Goal: Transaction & Acquisition: Purchase product/service

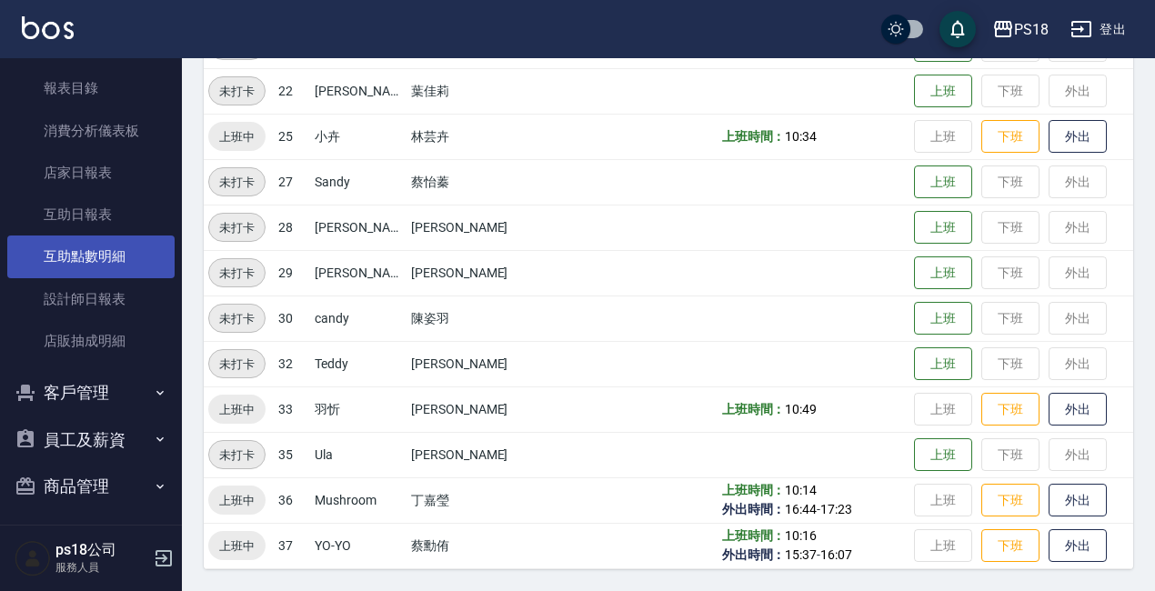
scroll to position [462, 0]
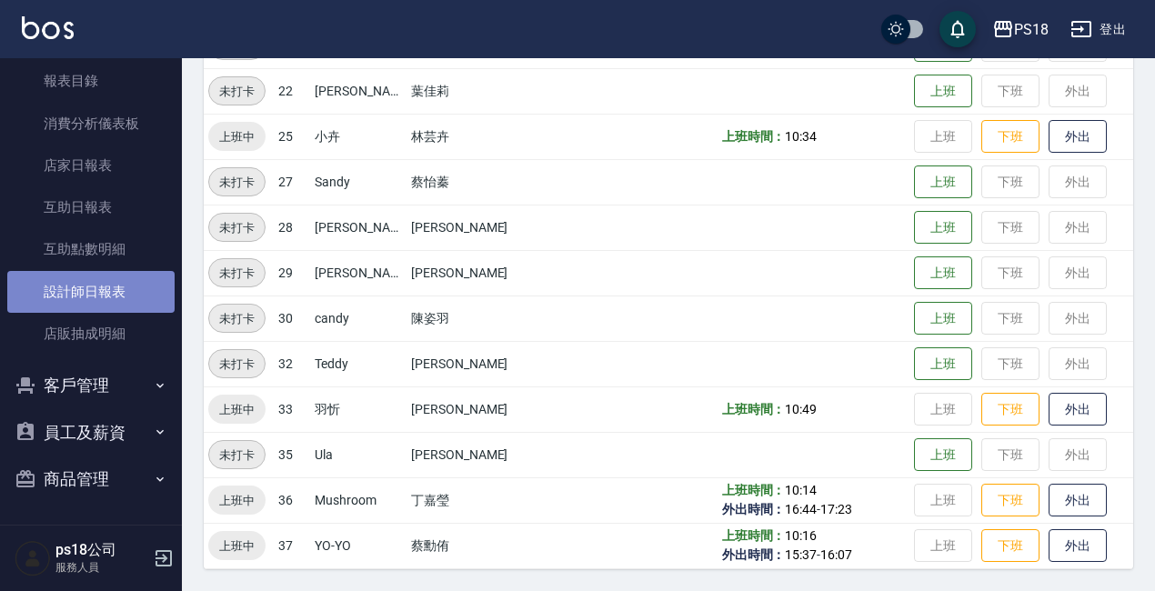
click at [127, 277] on link "設計師日報表" at bounding box center [90, 292] width 167 height 42
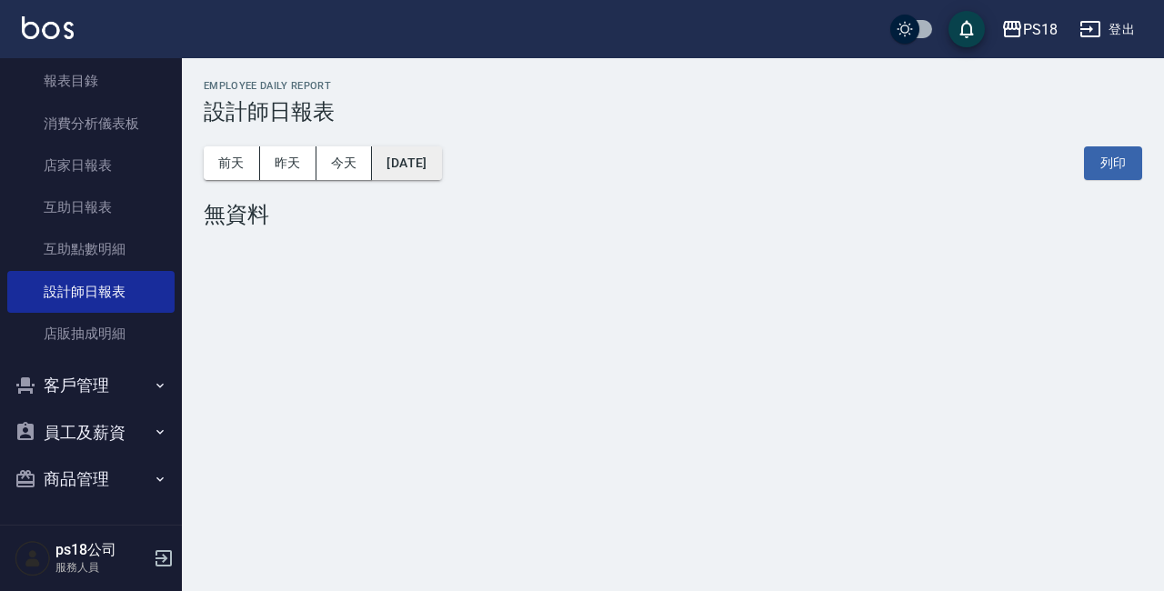
click at [441, 174] on button "[DATE]" at bounding box center [406, 163] width 69 height 34
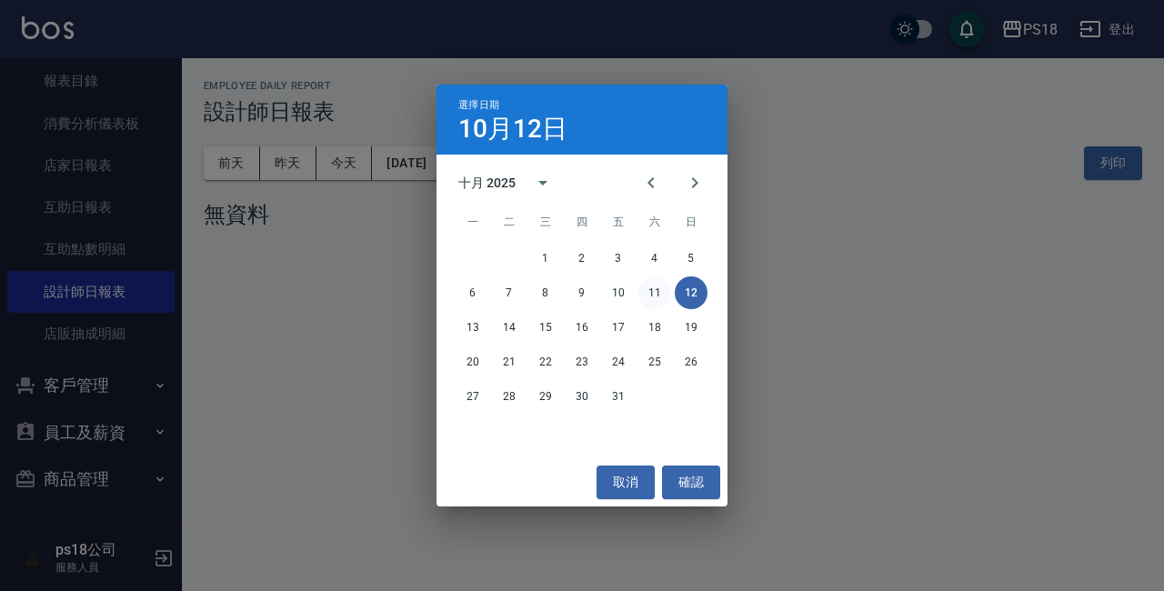
click at [661, 293] on button "11" at bounding box center [654, 292] width 33 height 33
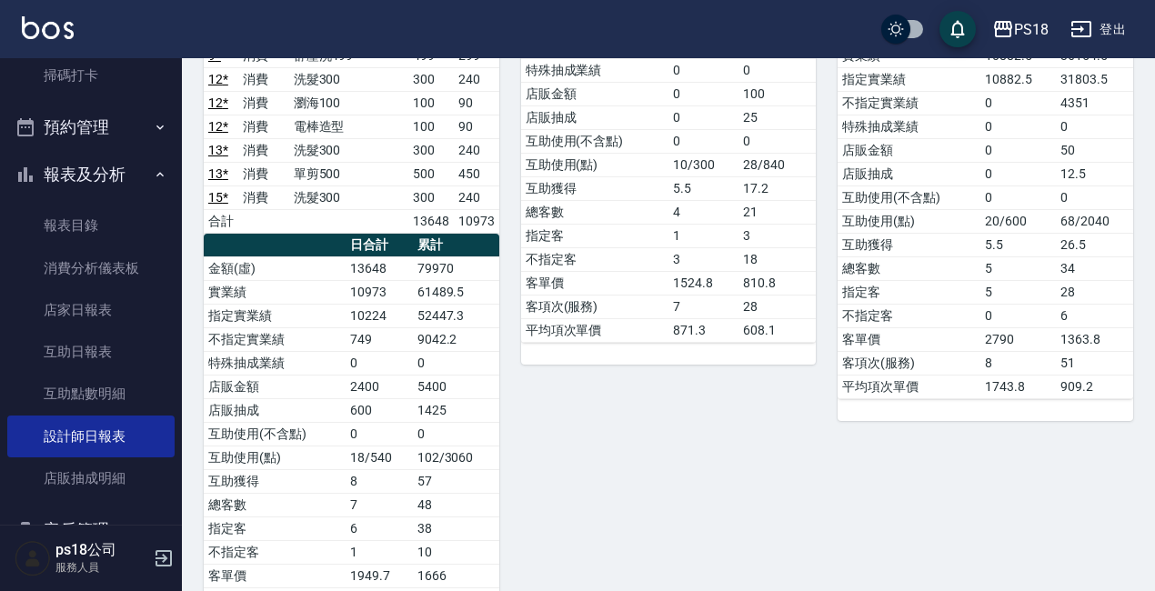
scroll to position [98, 0]
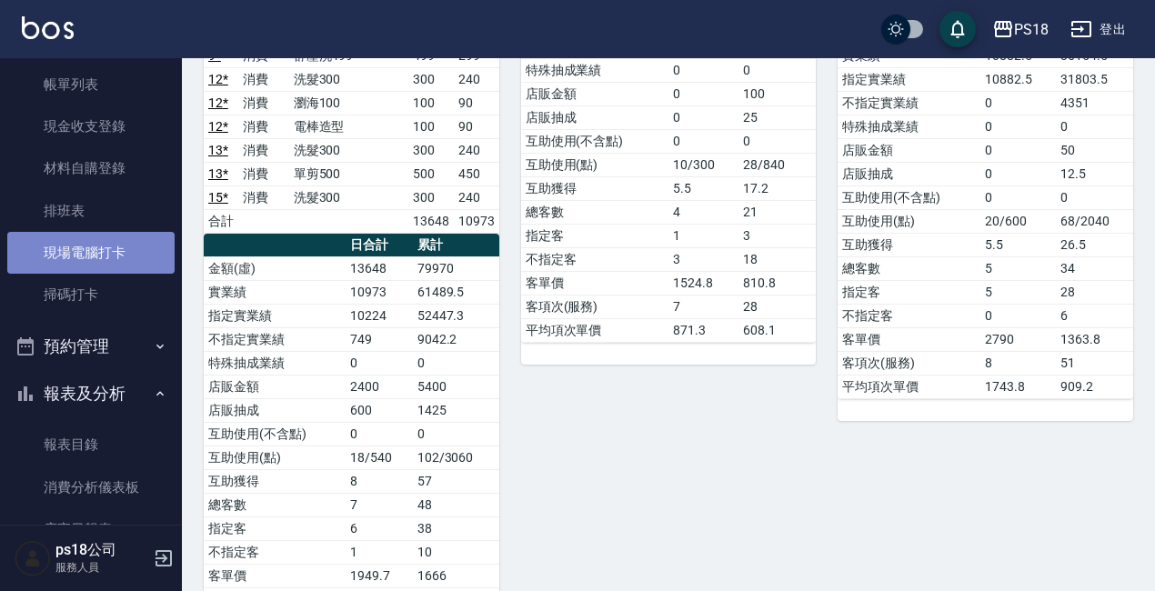
click at [142, 246] on link "現場電腦打卡" at bounding box center [90, 253] width 167 height 42
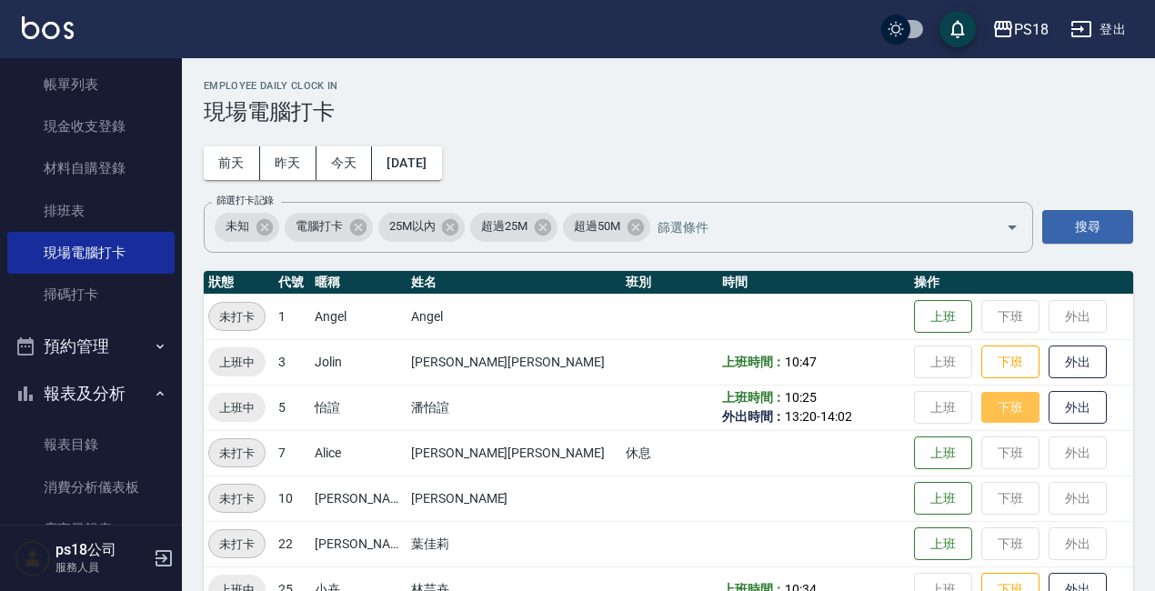
click at [981, 403] on button "下班" at bounding box center [1010, 408] width 58 height 32
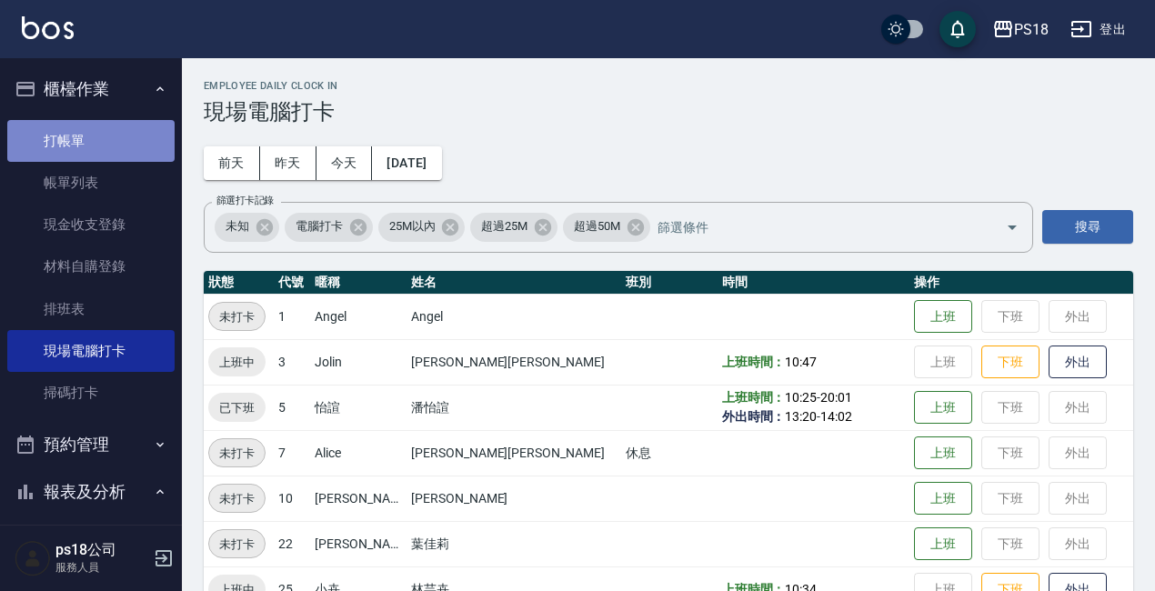
click at [103, 142] on link "打帳單" at bounding box center [90, 141] width 167 height 42
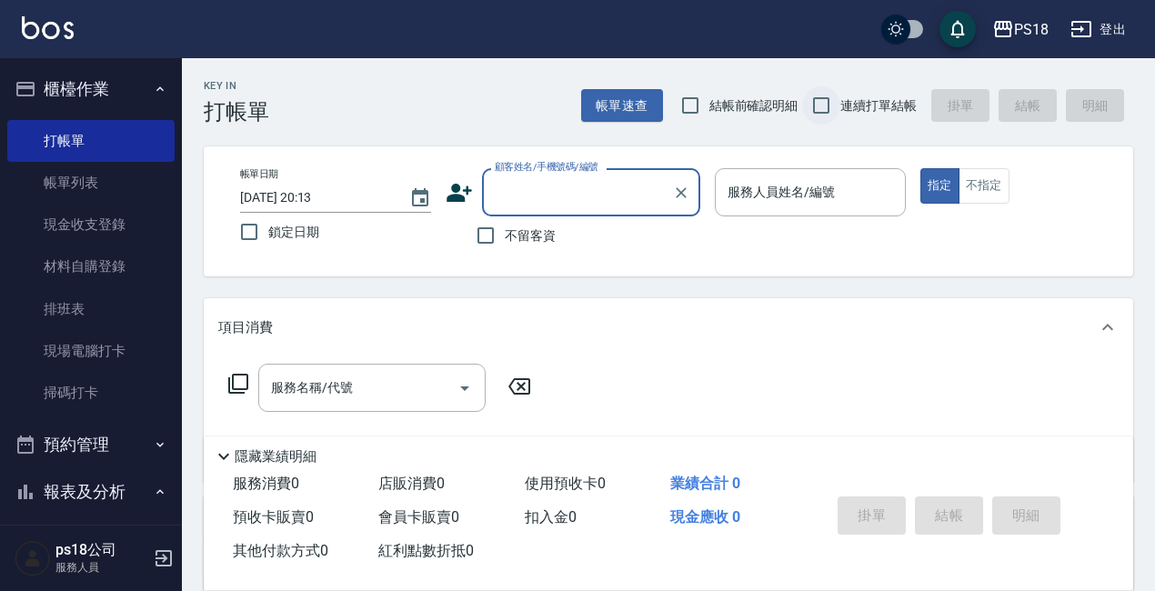
click at [836, 96] on input "連續打單結帳" at bounding box center [821, 105] width 38 height 38
checkbox input "true"
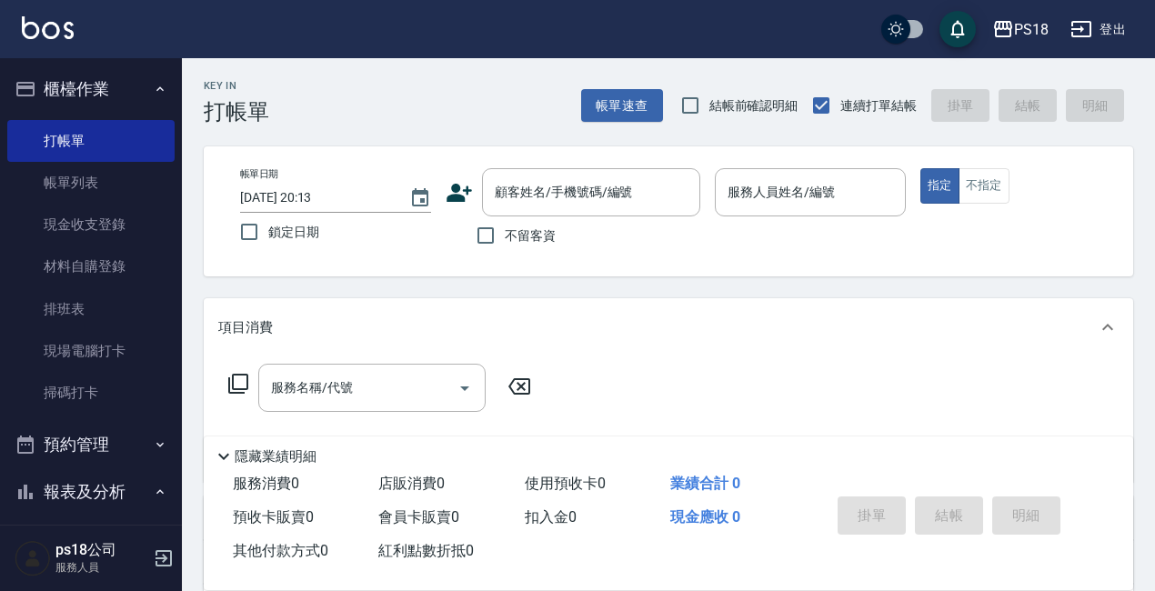
click at [508, 244] on span "不留客資" at bounding box center [530, 235] width 51 height 19
click at [505, 244] on input "不留客資" at bounding box center [485, 235] width 38 height 38
checkbox input "true"
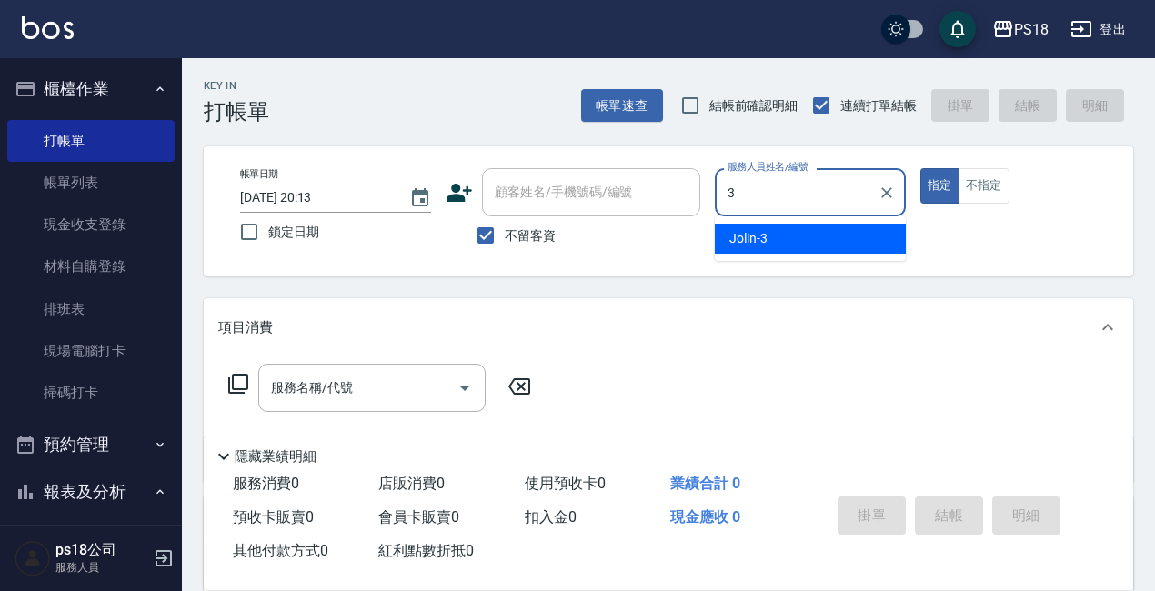
type input "Jolin-3"
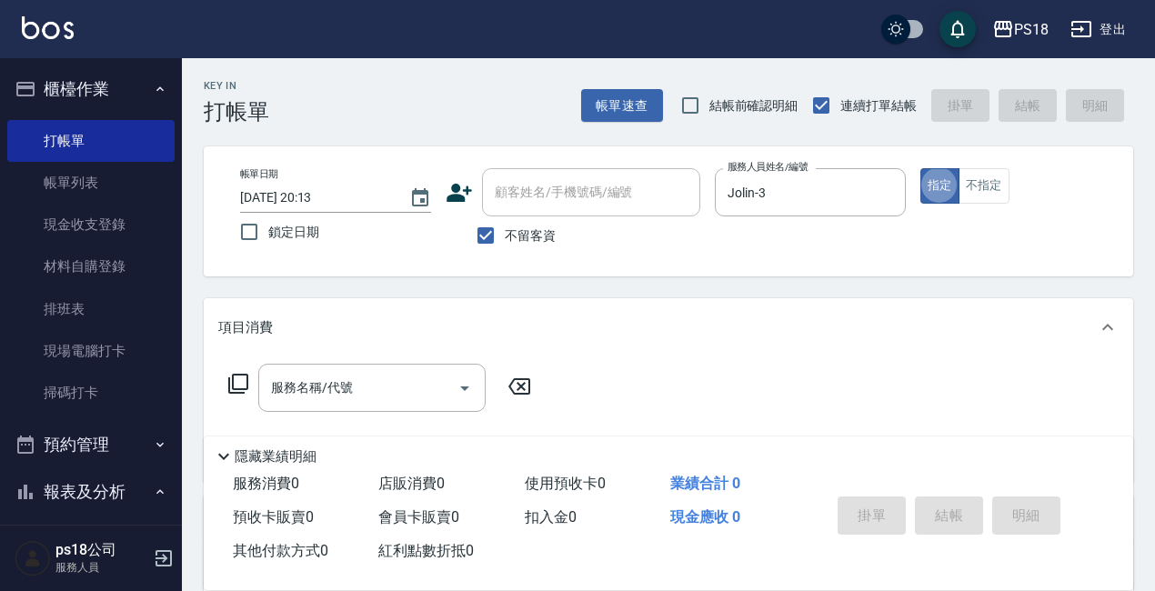
type button "true"
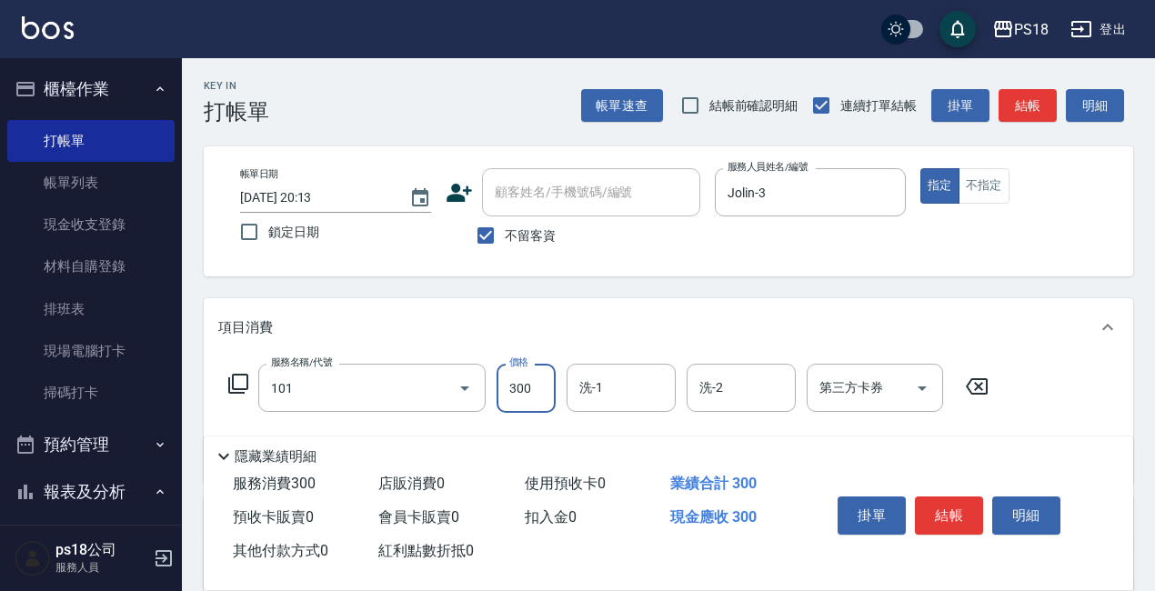
type input "洗髮300(101)"
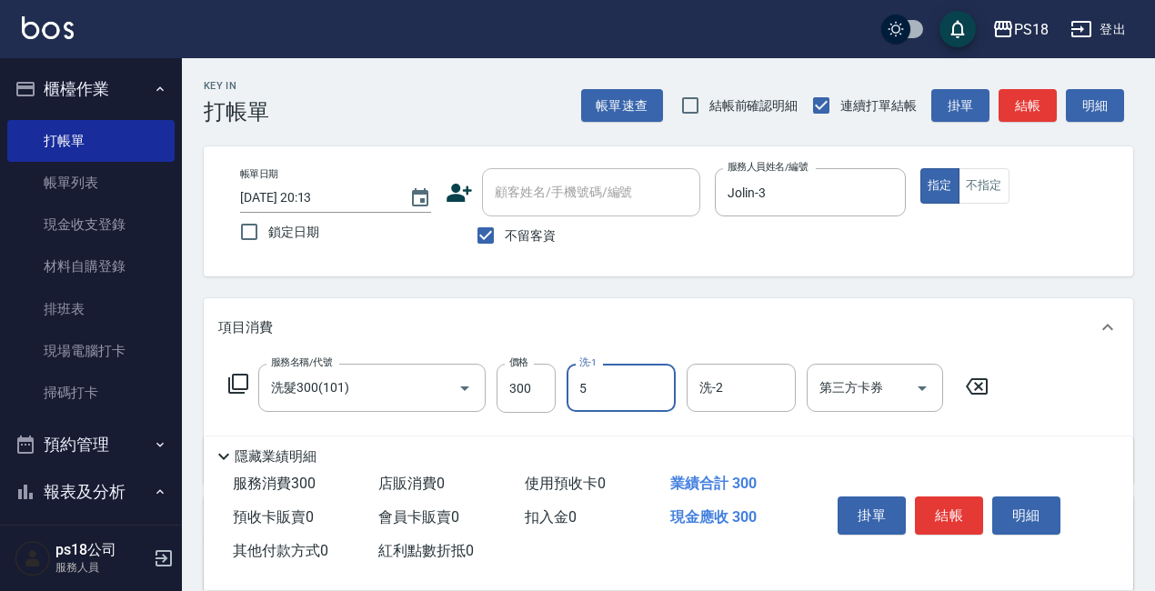
type input "怡諠-5"
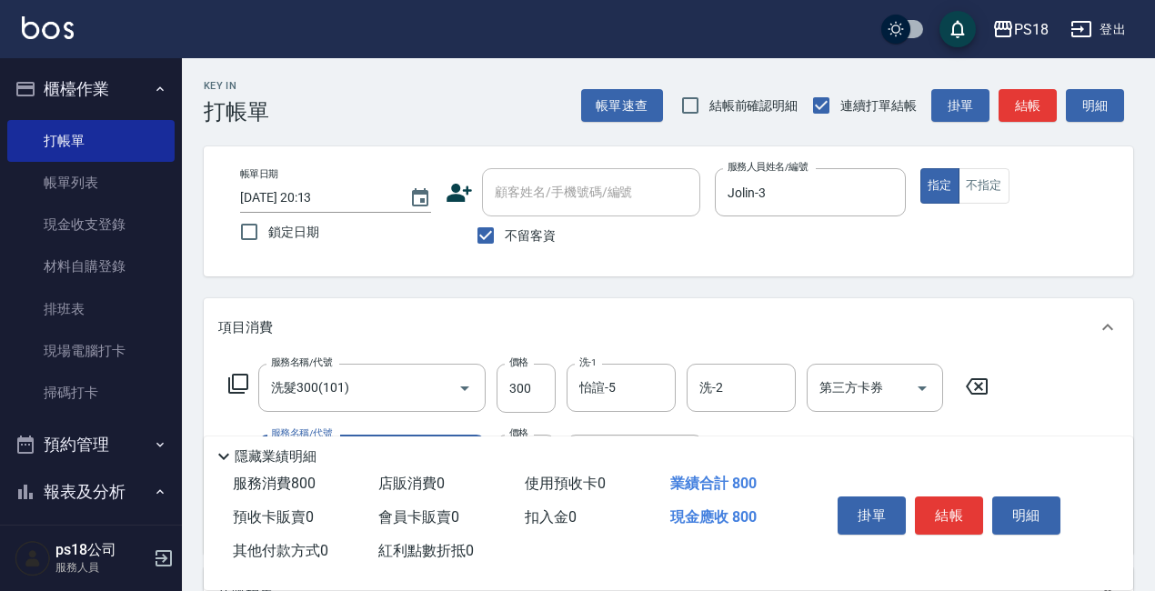
type input "單剪500(302)"
type input "400"
click at [958, 514] on button "結帳" at bounding box center [949, 515] width 68 height 38
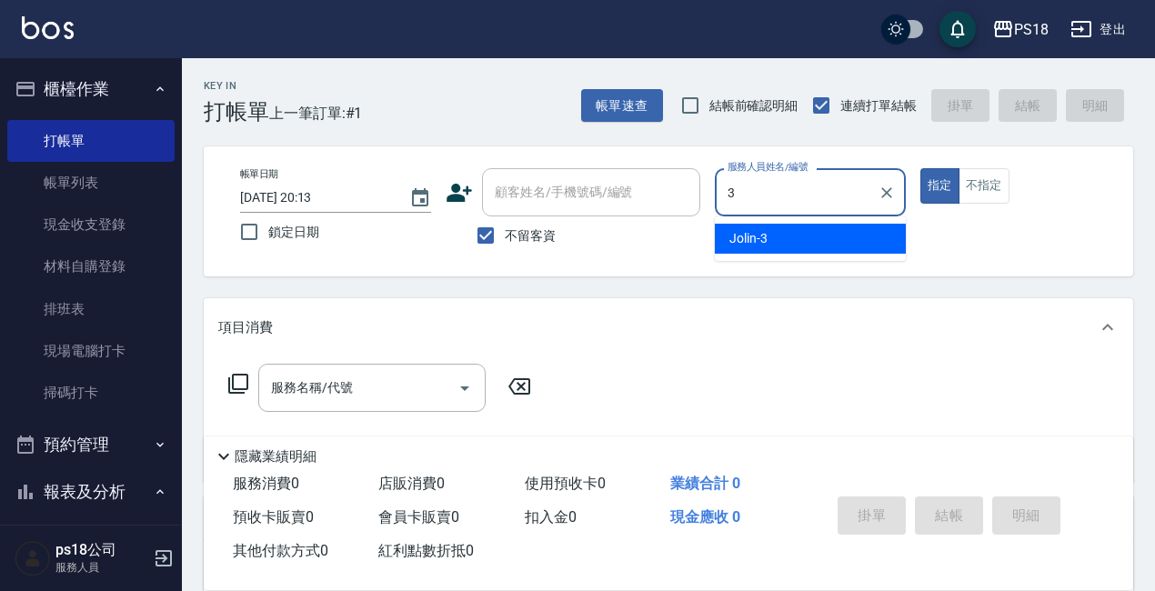
type input "Jolin-3"
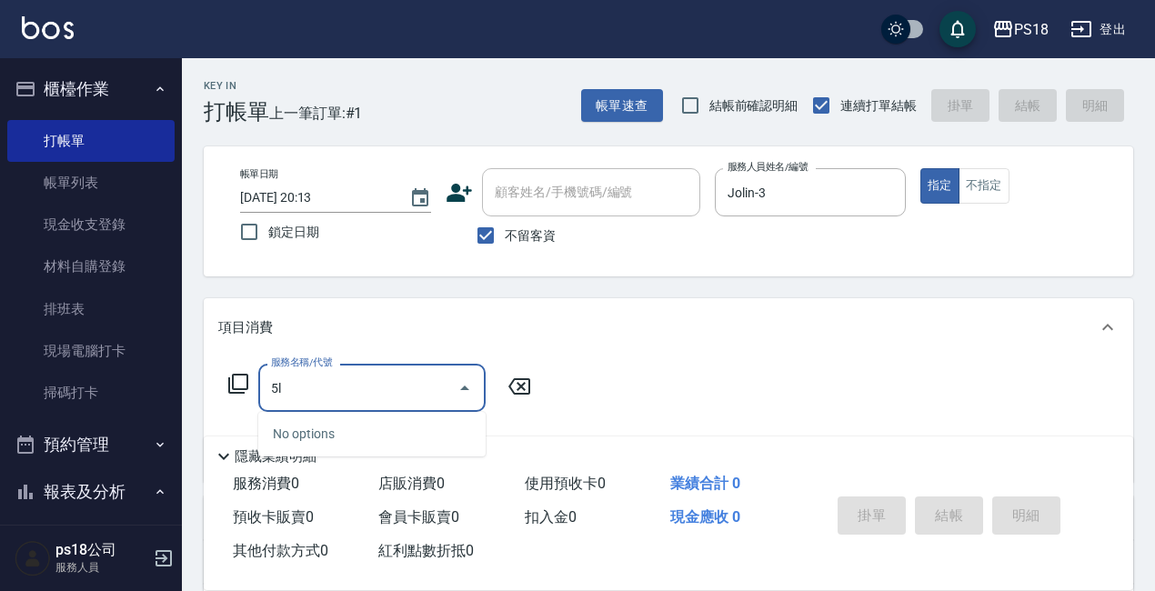
type input "5"
type input "y"
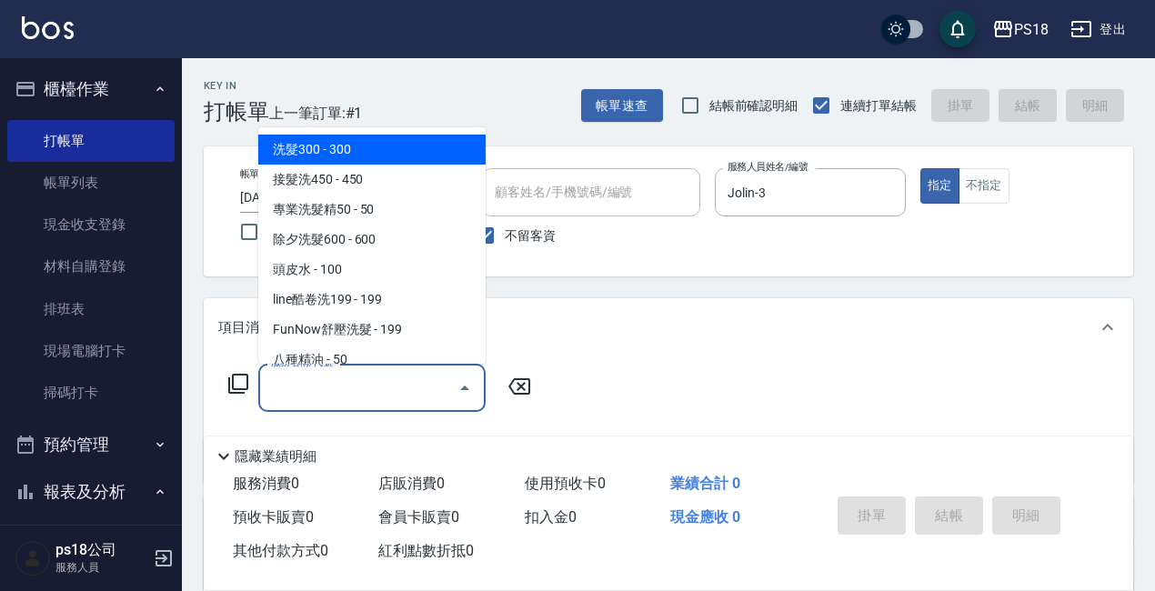
type input "5"
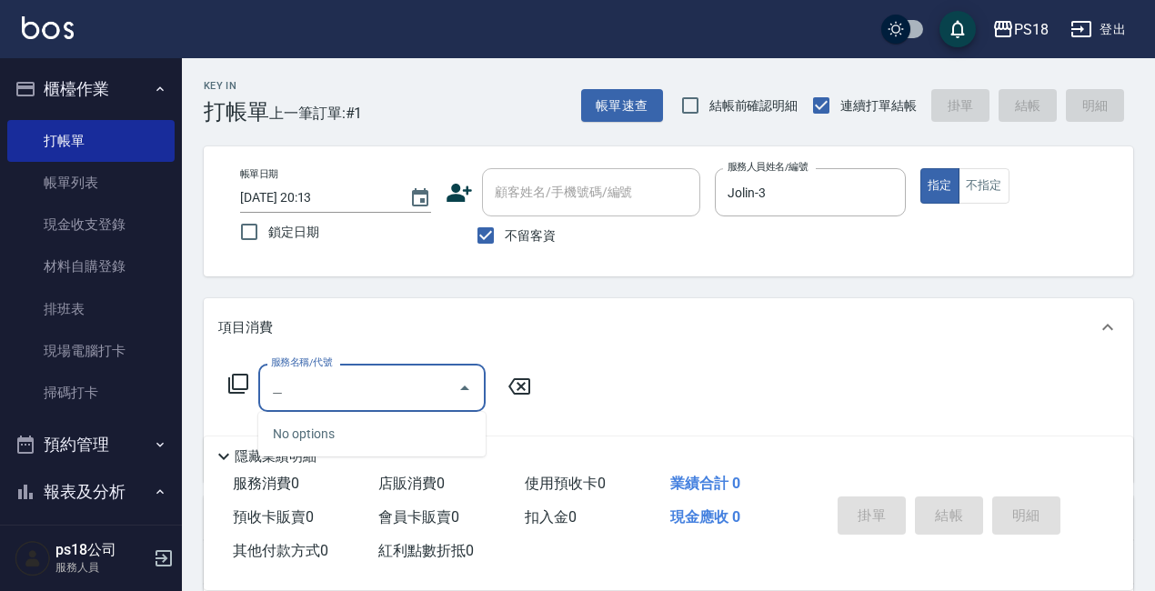
type input "召"
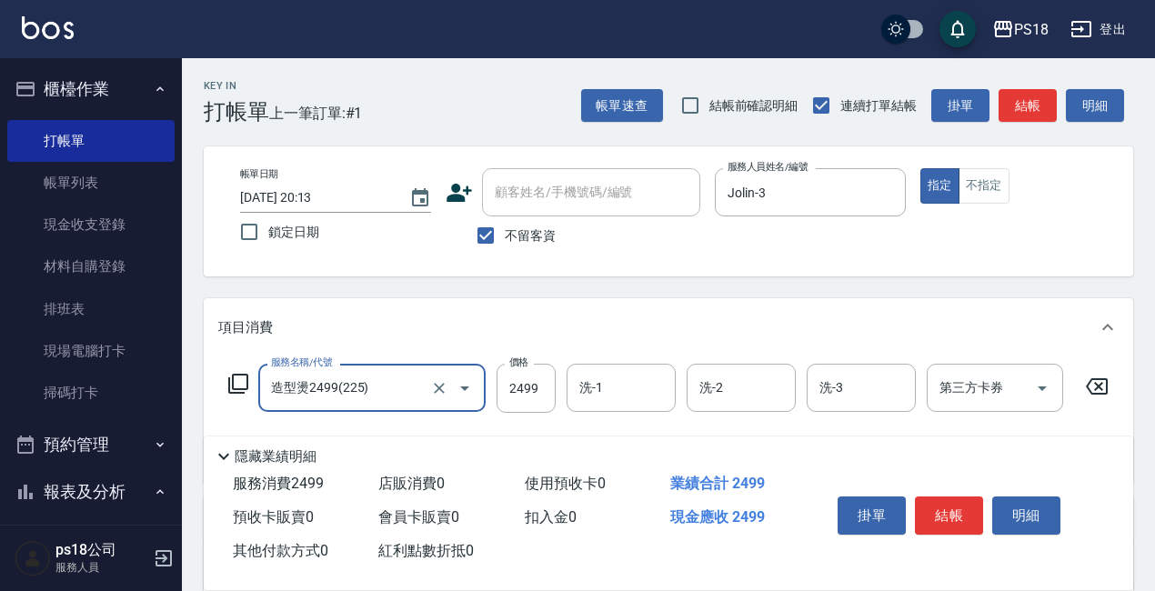
type input "造型燙2499(225)"
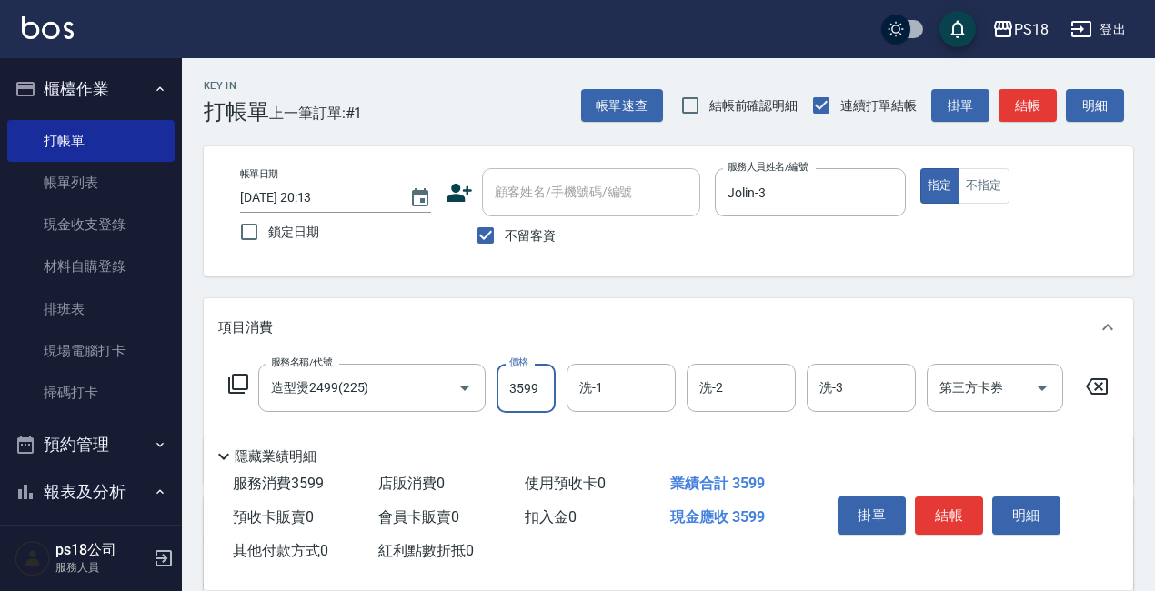
type input "3599"
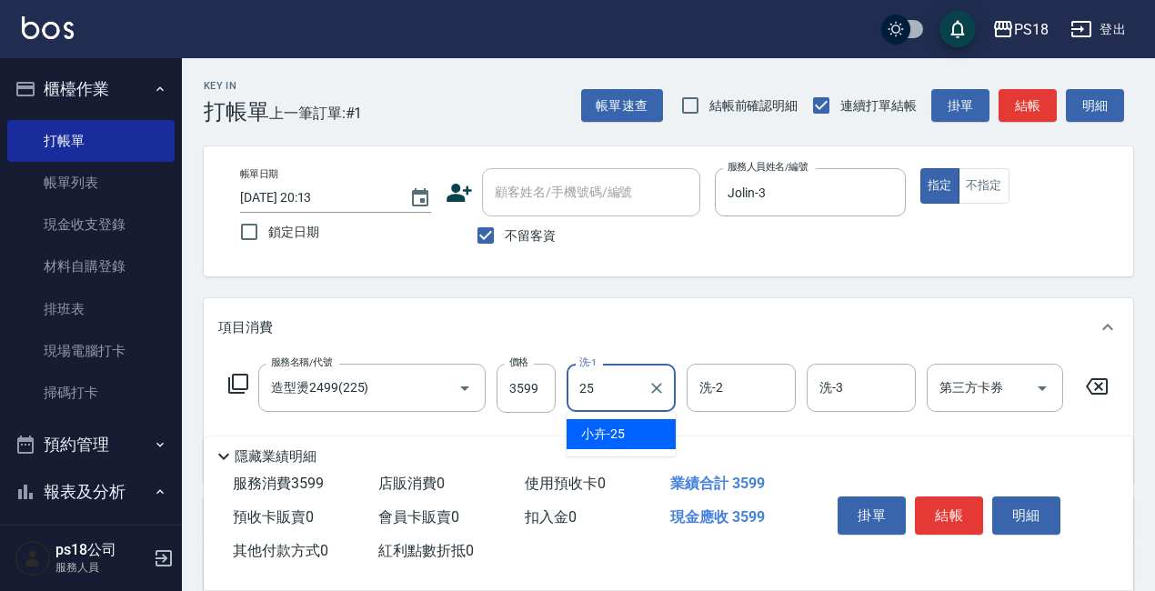
type input "小卉-25"
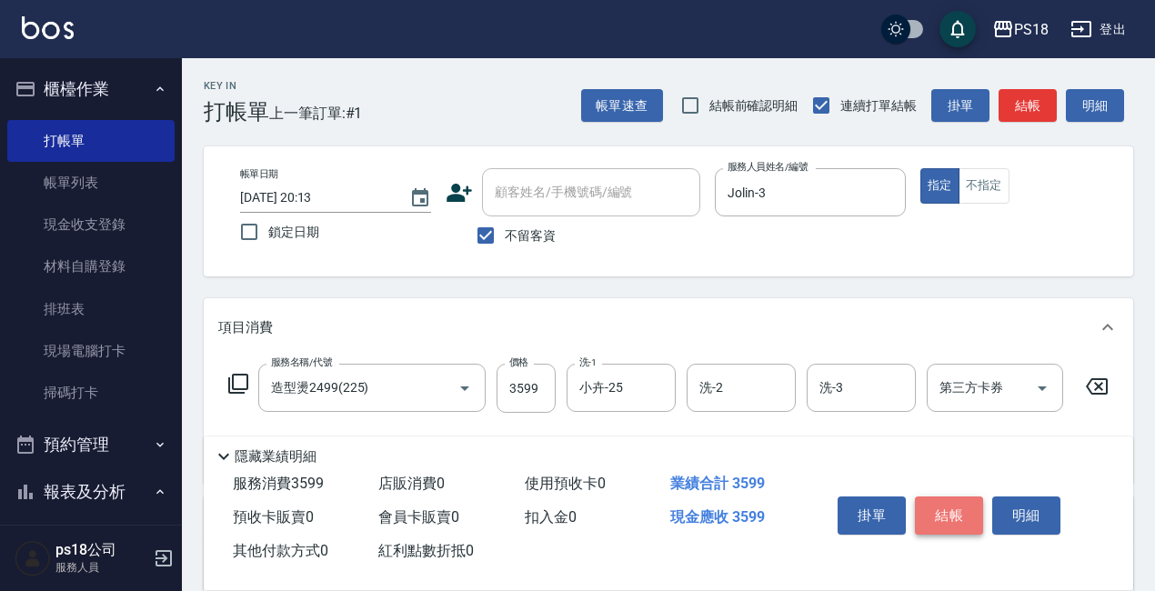
click at [971, 508] on button "結帳" at bounding box center [949, 515] width 68 height 38
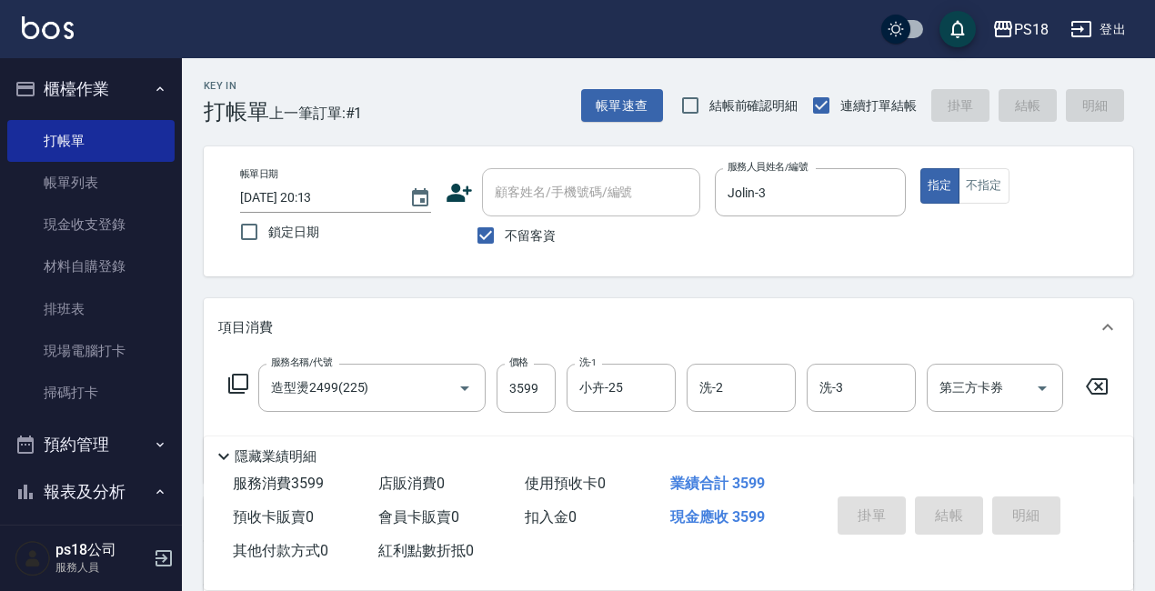
type input "[DATE] 20:14"
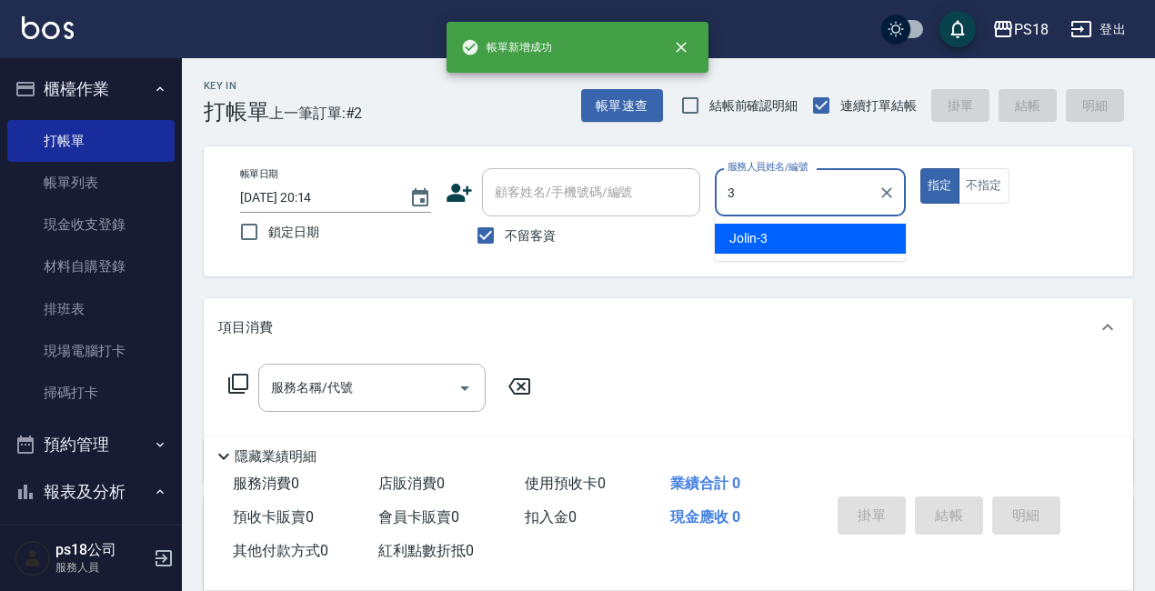
type input "Jolin-3"
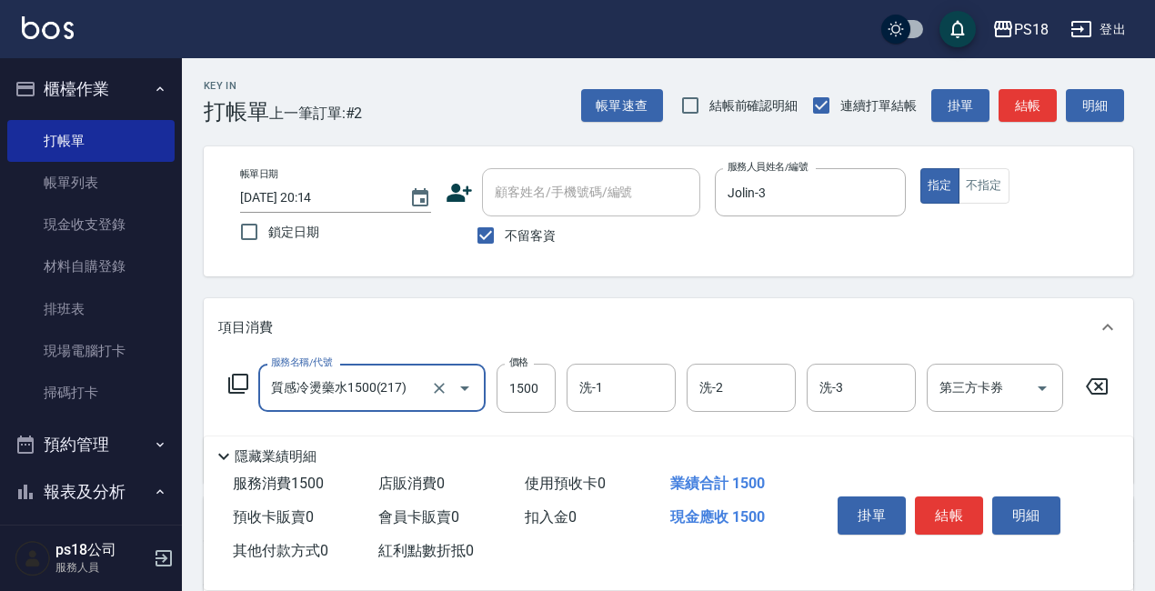
type input "質感冷燙藥水1500(217)"
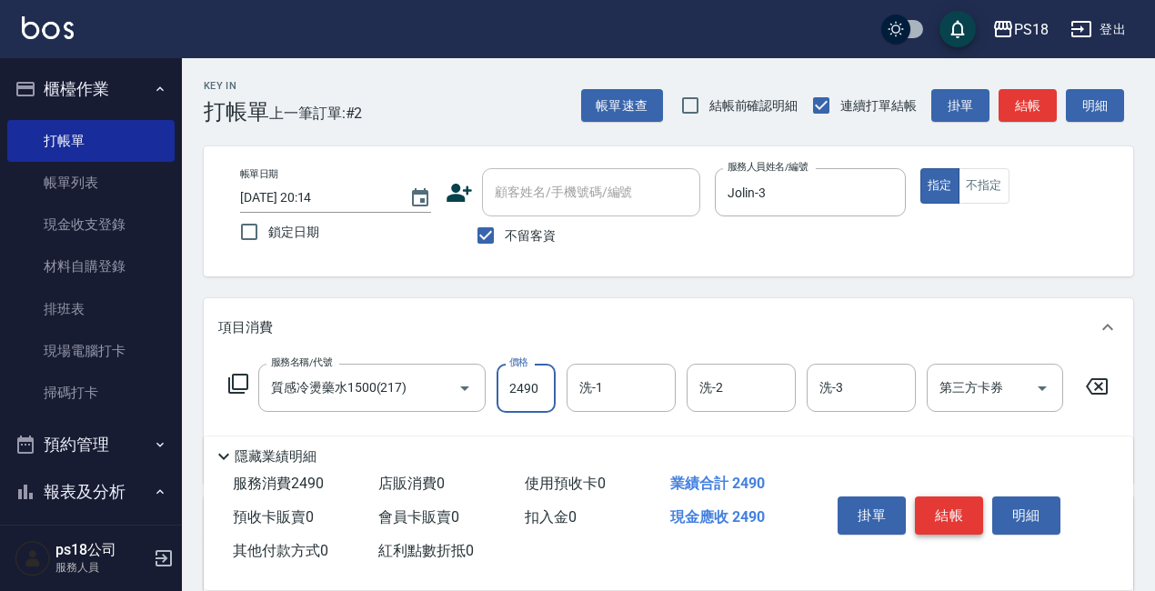
type input "2490"
type input "Jolin-3"
type input "單剪500(302)"
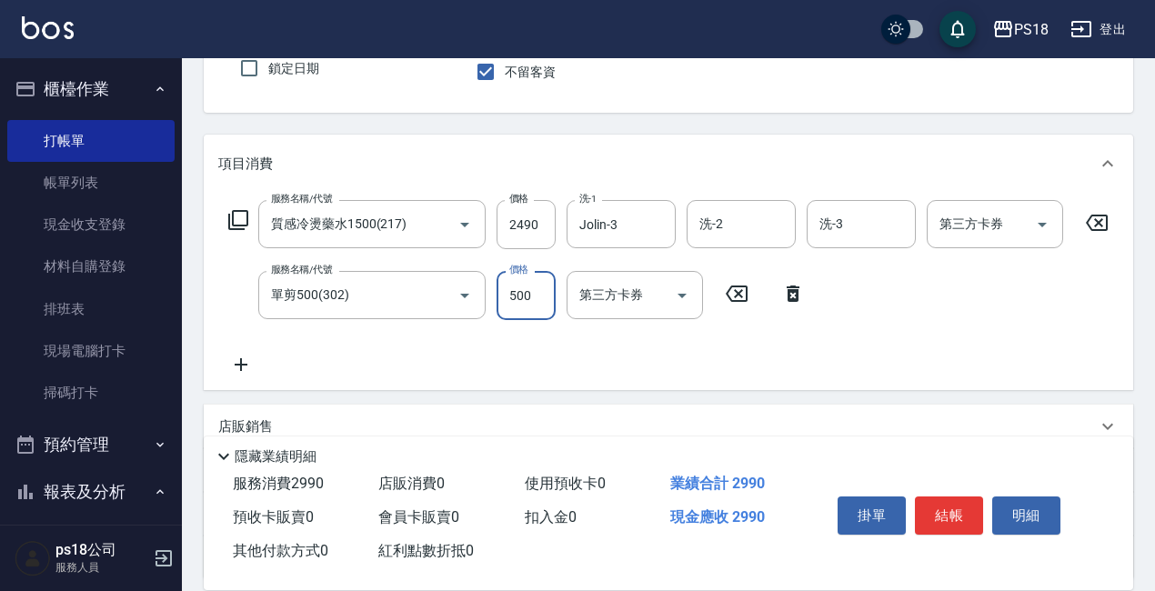
scroll to position [182, 0]
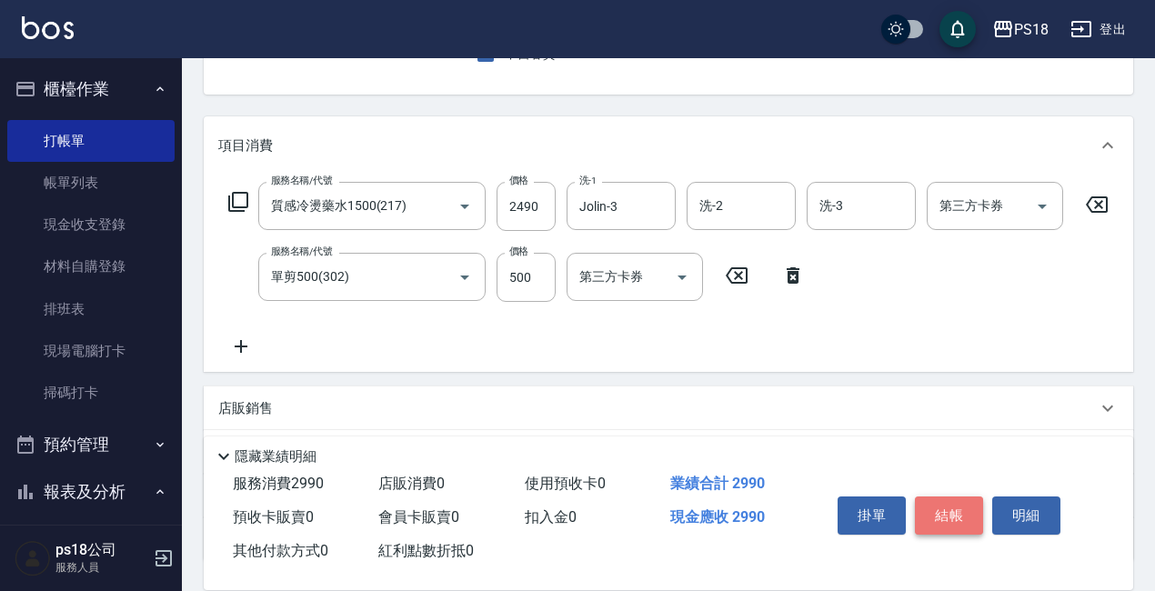
click at [922, 504] on button "結帳" at bounding box center [949, 515] width 68 height 38
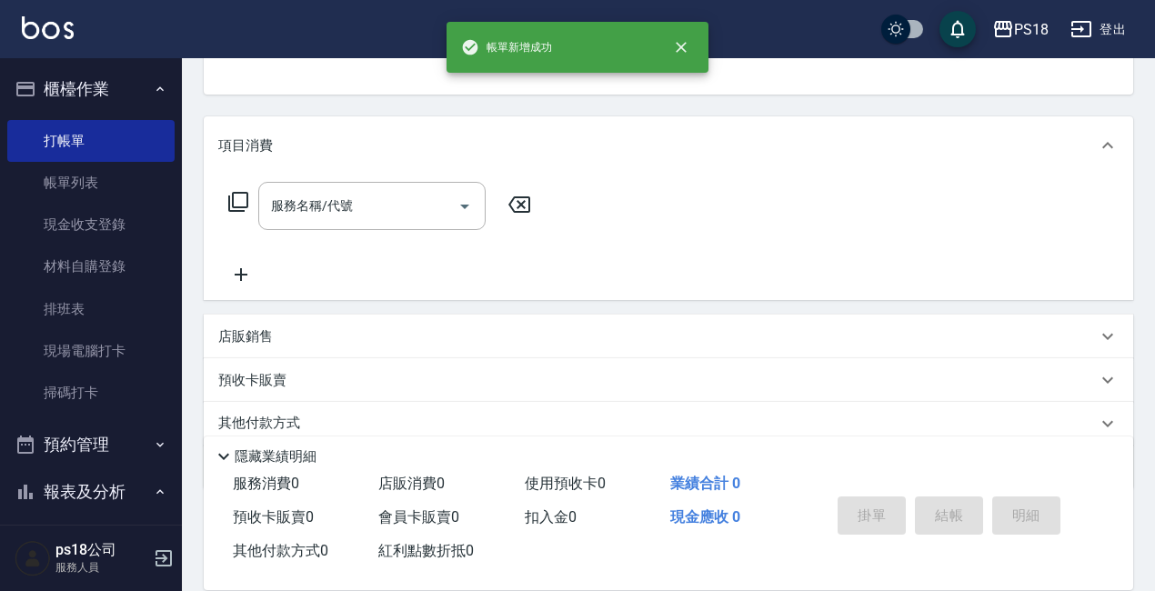
scroll to position [5, 0]
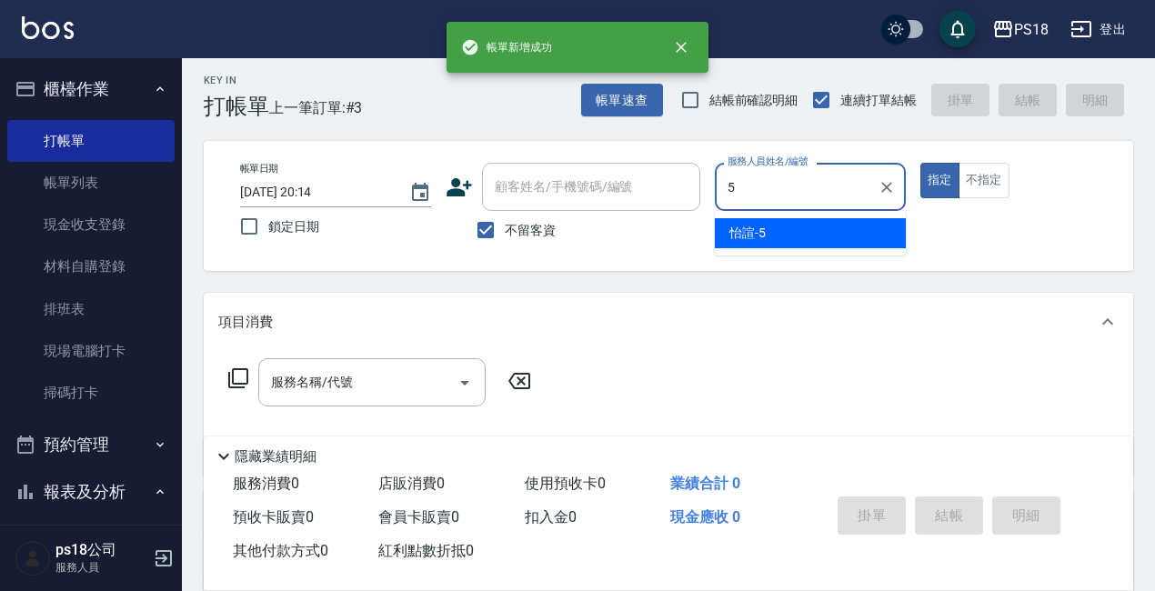
type input "怡諠-5"
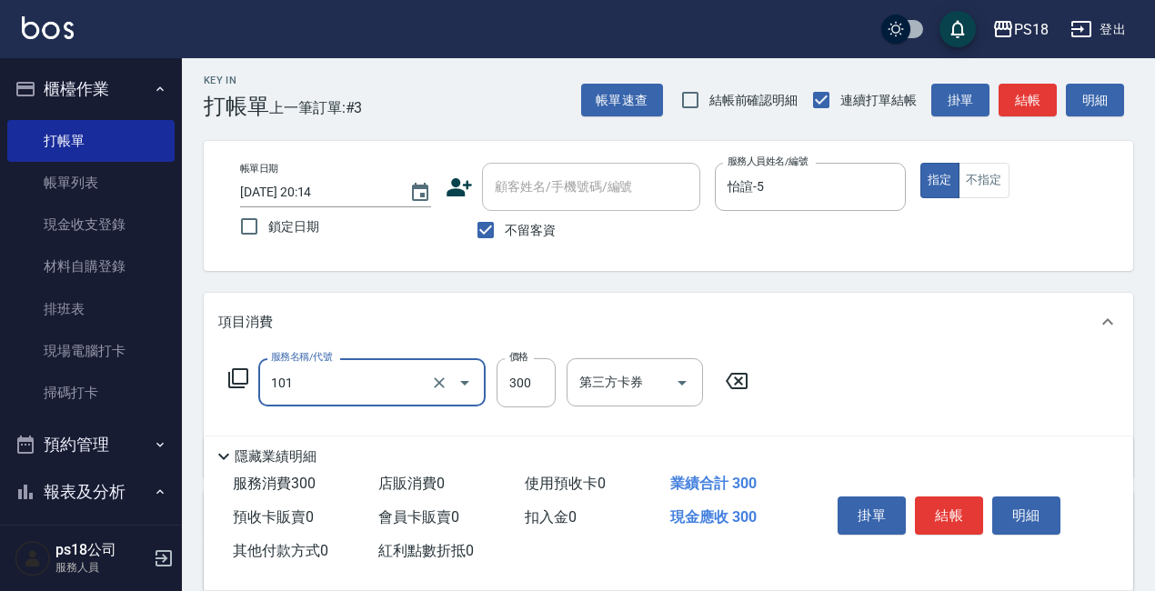
type input "洗髮300(101)"
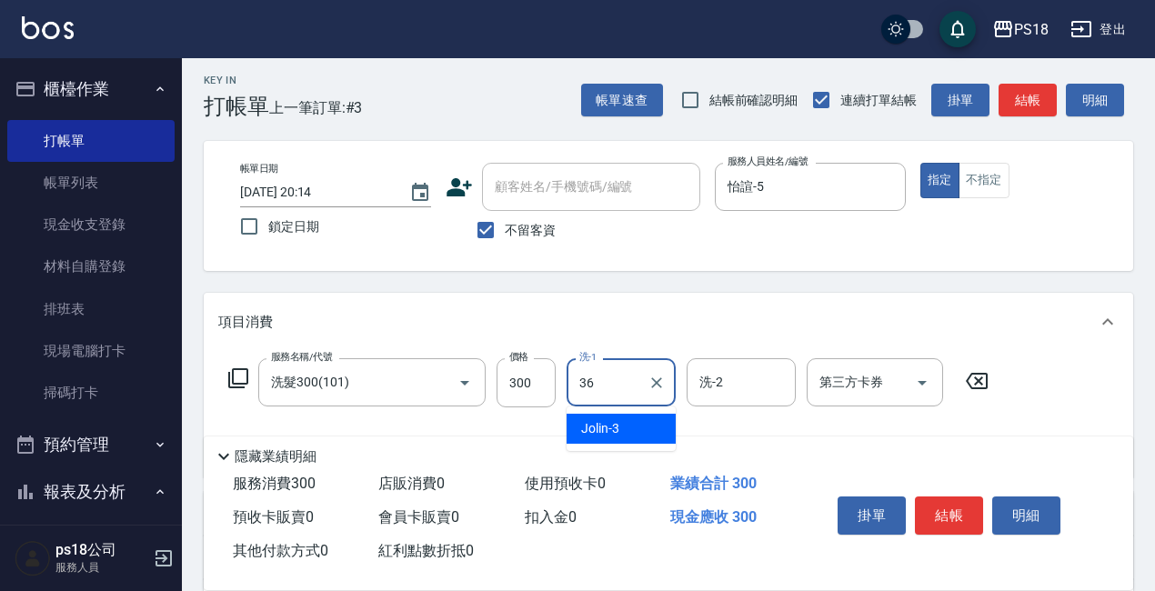
type input "Mushroom-36"
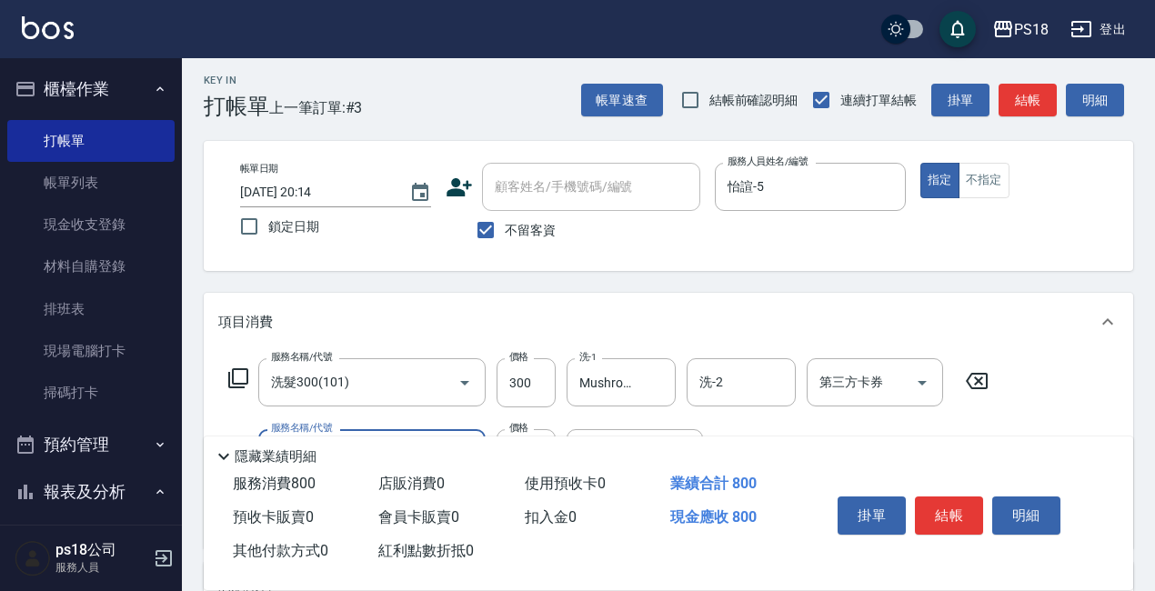
type input "單剪500(302)"
type input "250"
click at [979, 182] on button "不指定" at bounding box center [983, 180] width 51 height 35
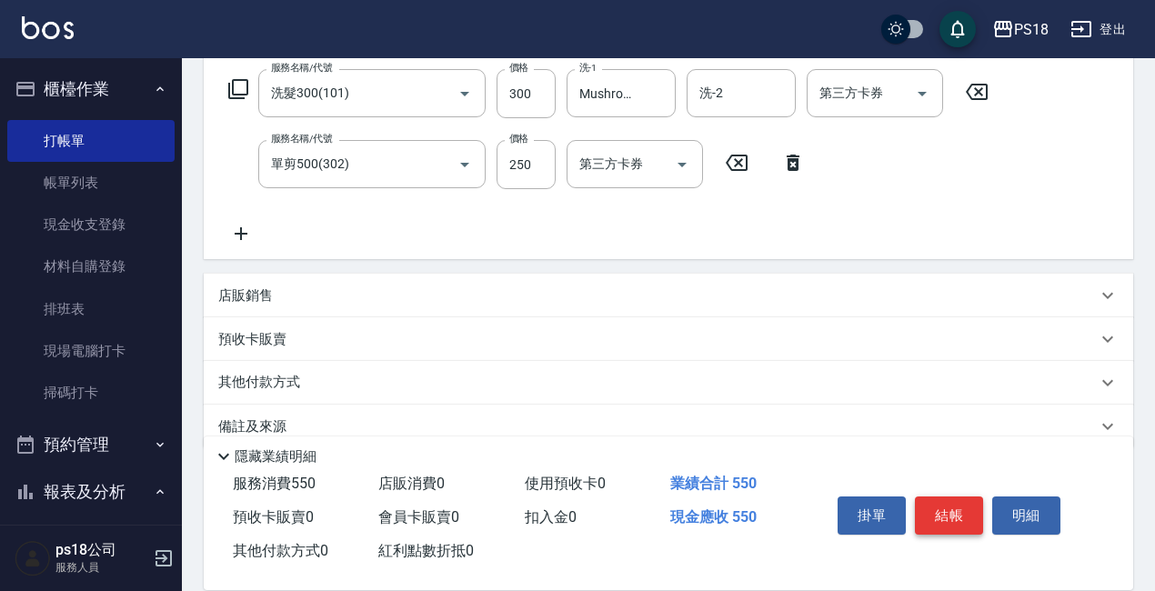
scroll to position [326, 0]
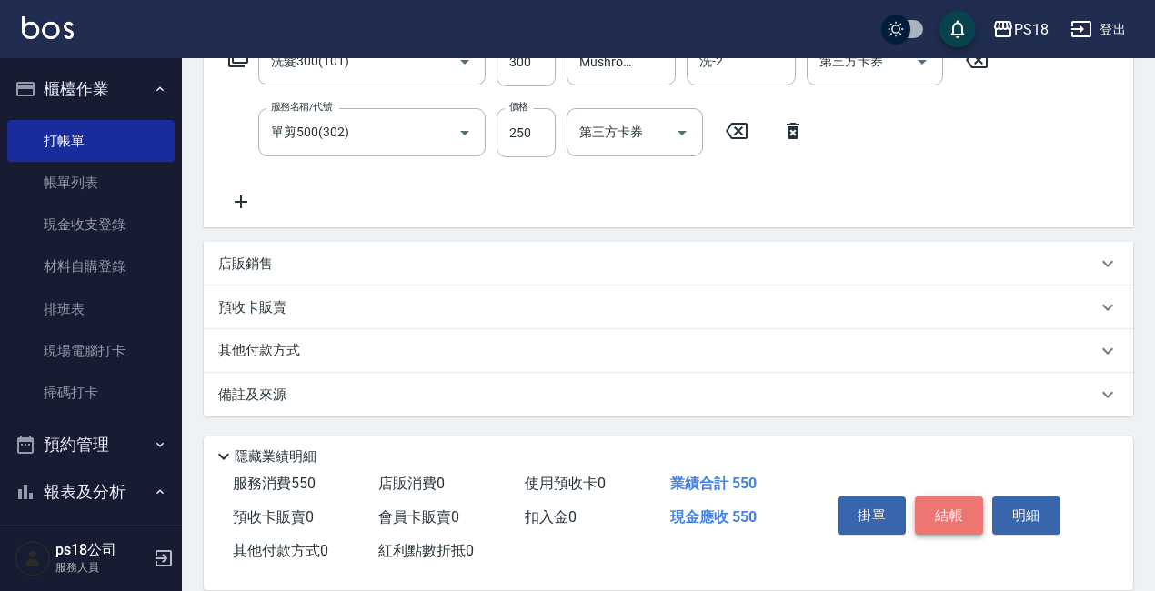
click at [964, 521] on button "結帳" at bounding box center [949, 515] width 68 height 38
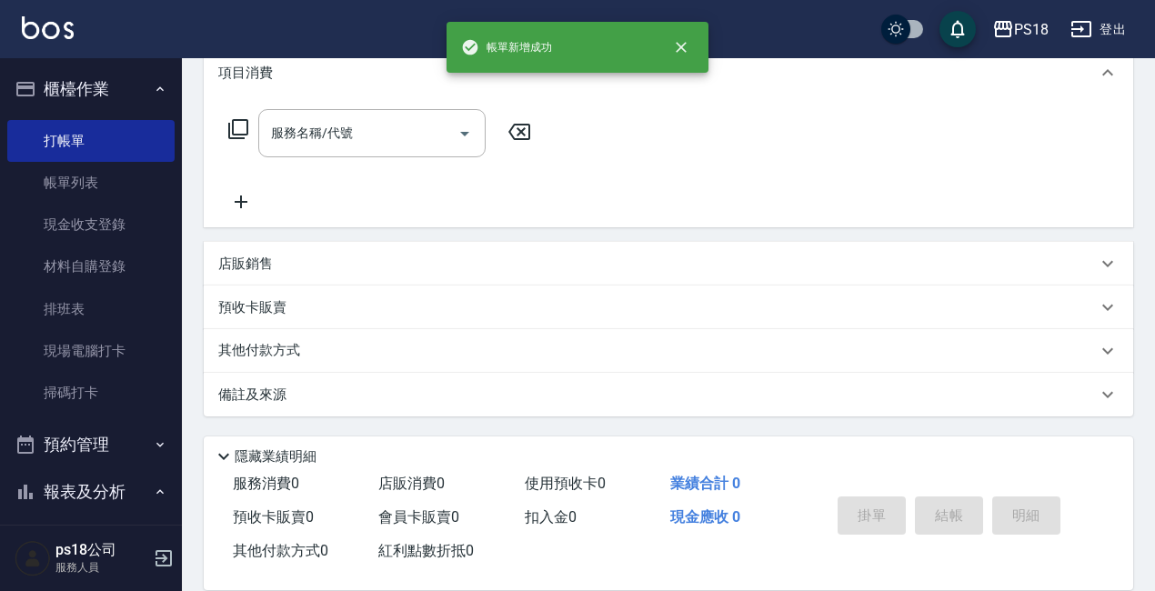
scroll to position [0, 0]
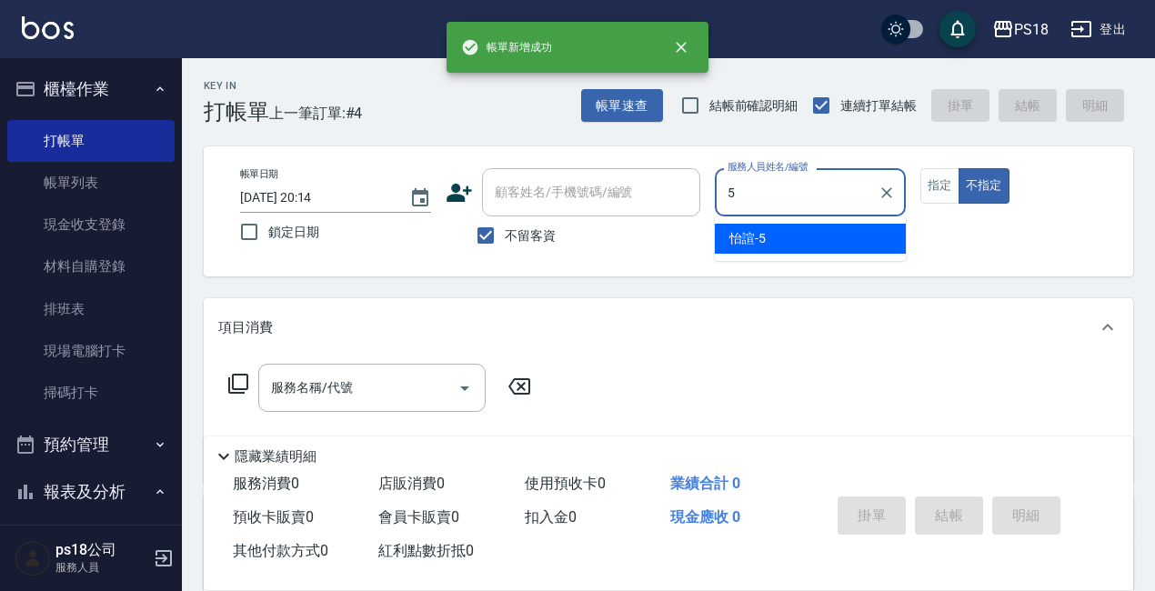
type input "怡諠-5"
type button "false"
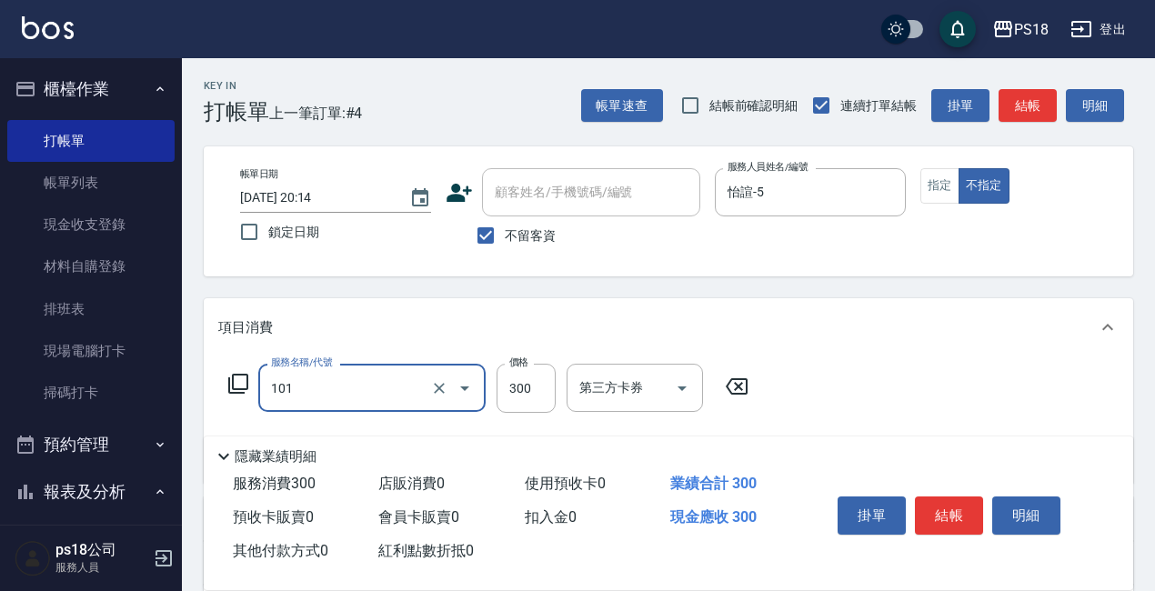
type input "洗髮300(101)"
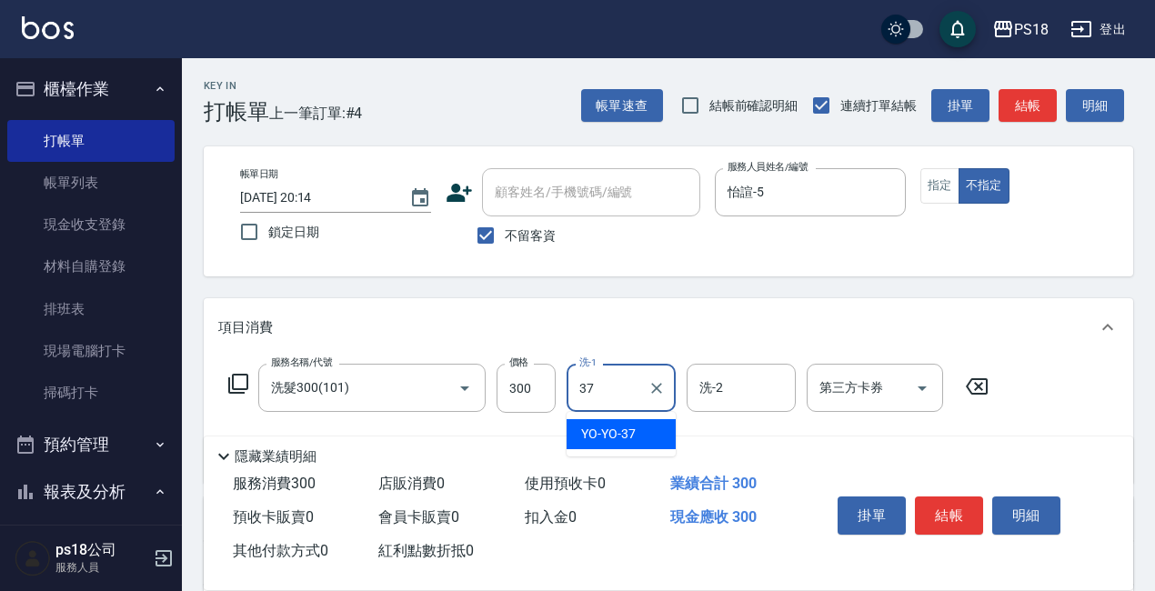
type input "YO-YO-37"
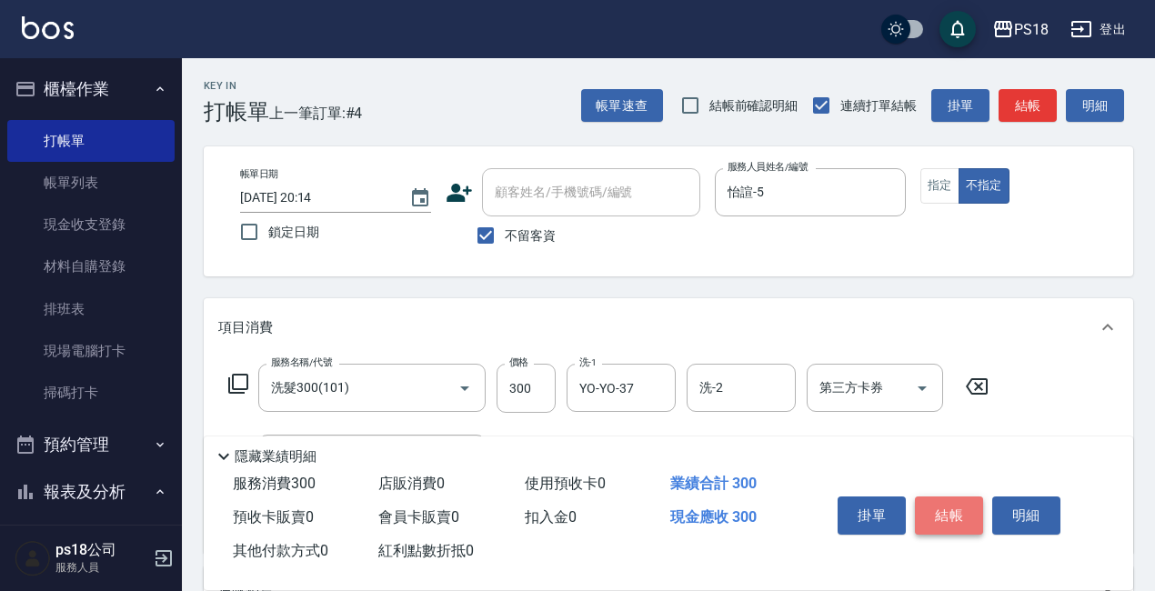
click at [954, 509] on button "結帳" at bounding box center [949, 515] width 68 height 38
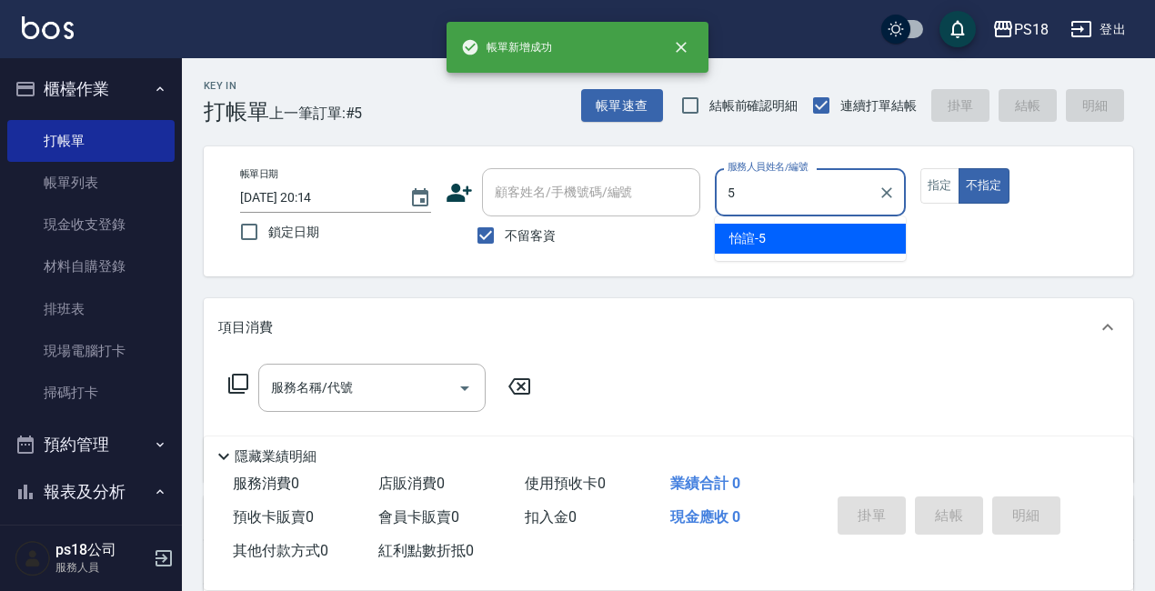
type input "怡諠-5"
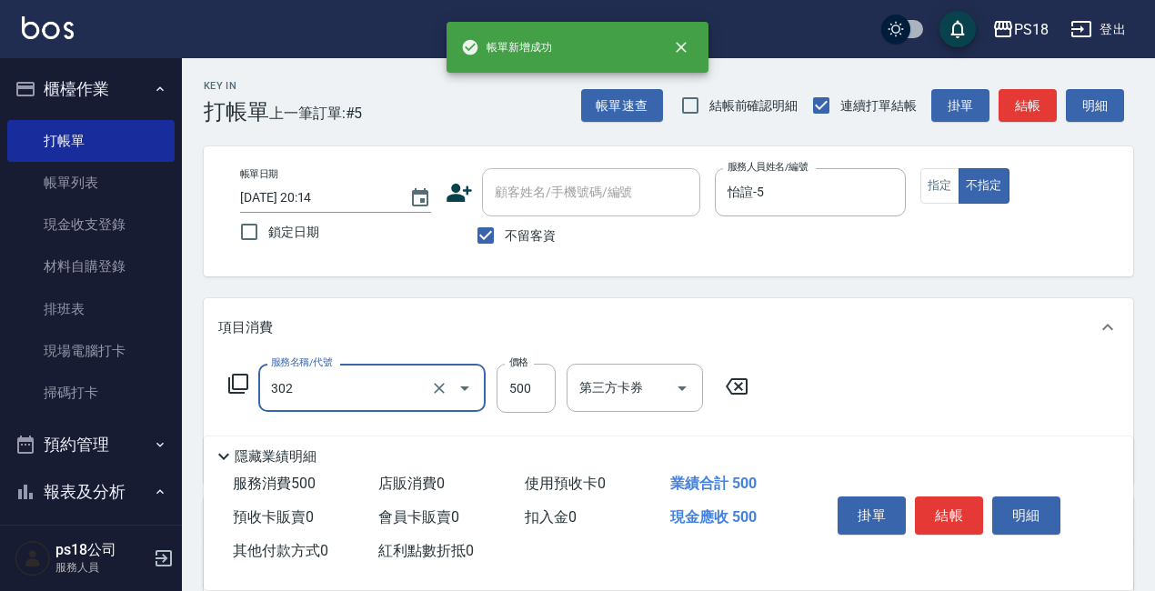
type input "單剪500(302)"
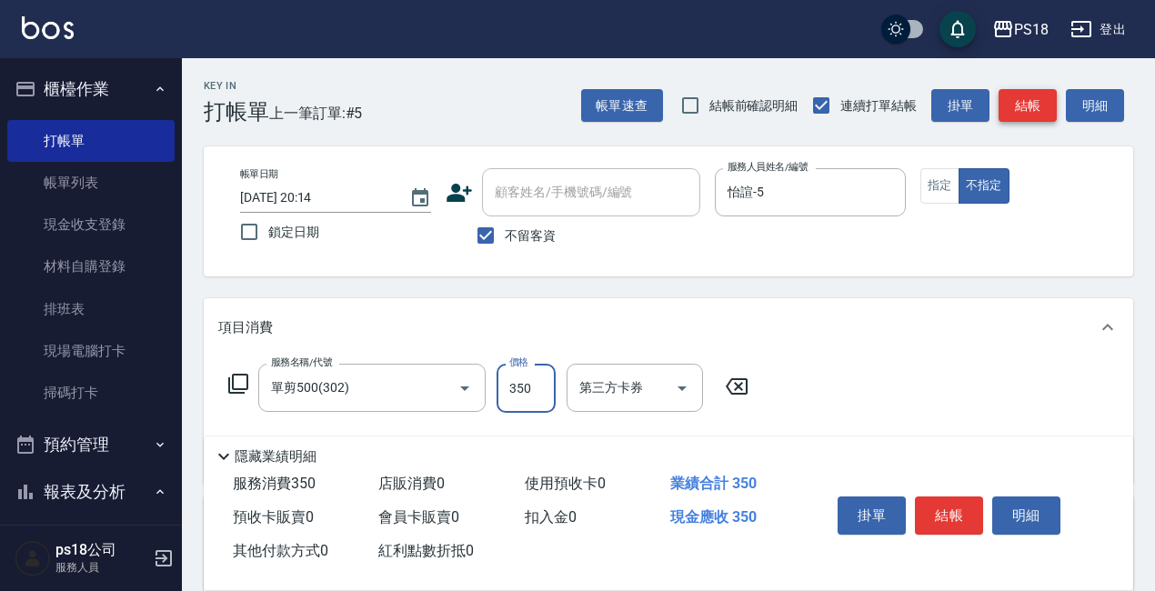
type input "350"
drag, startPoint x: 1048, startPoint y: 112, endPoint x: 1039, endPoint y: 119, distance: 11.6
click at [1048, 111] on button "結帳" at bounding box center [1027, 106] width 58 height 34
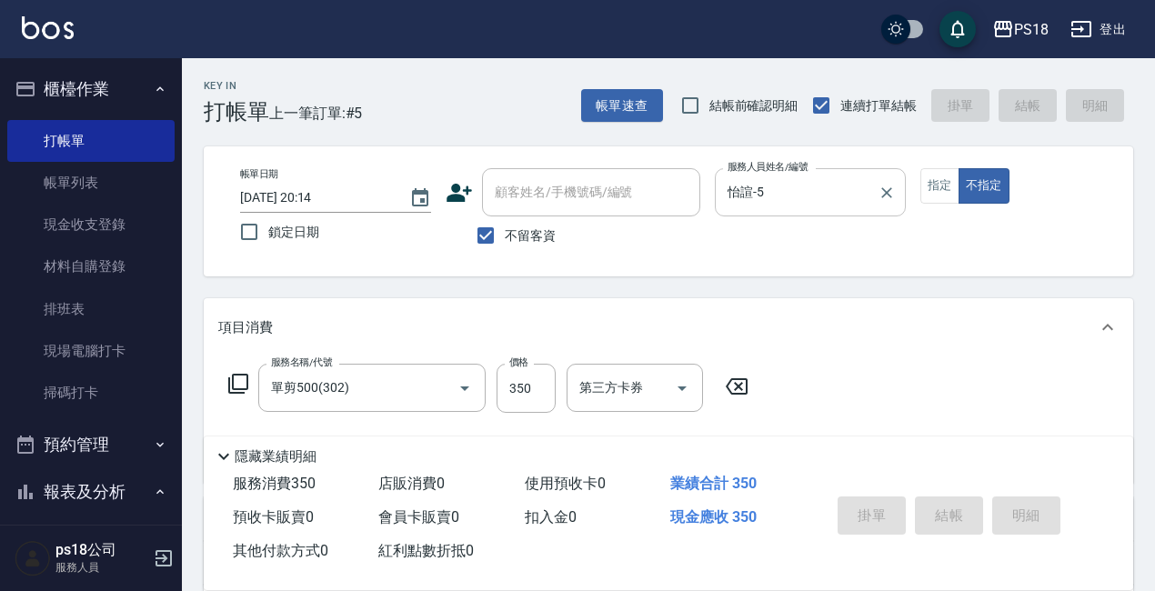
type input "[DATE] 20:15"
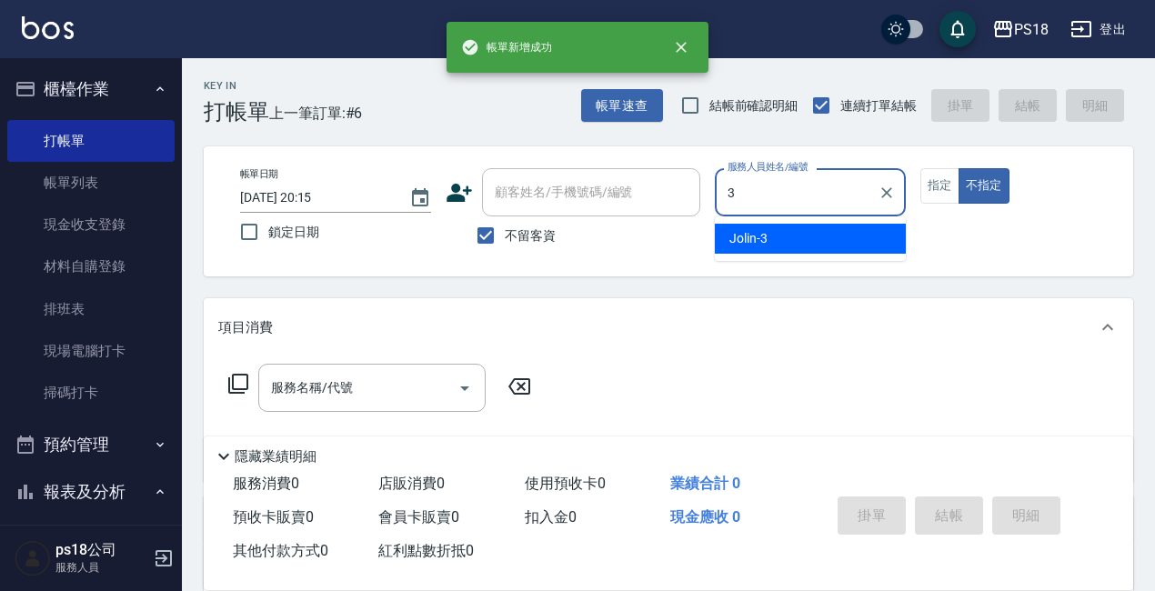
type input "Jolin-3"
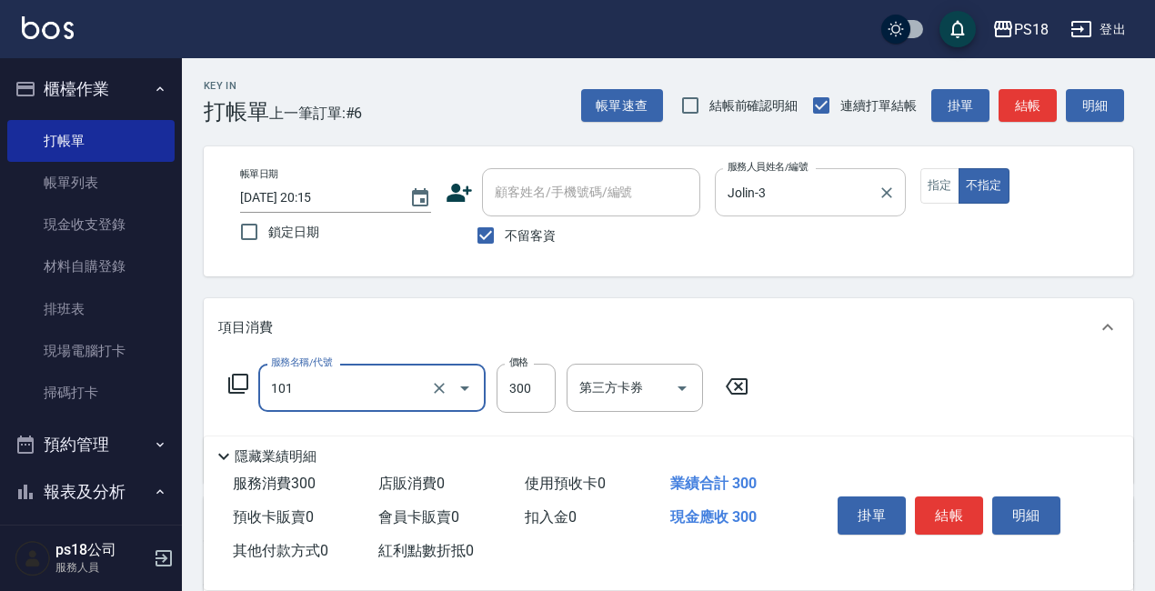
type input "洗髮300(101)"
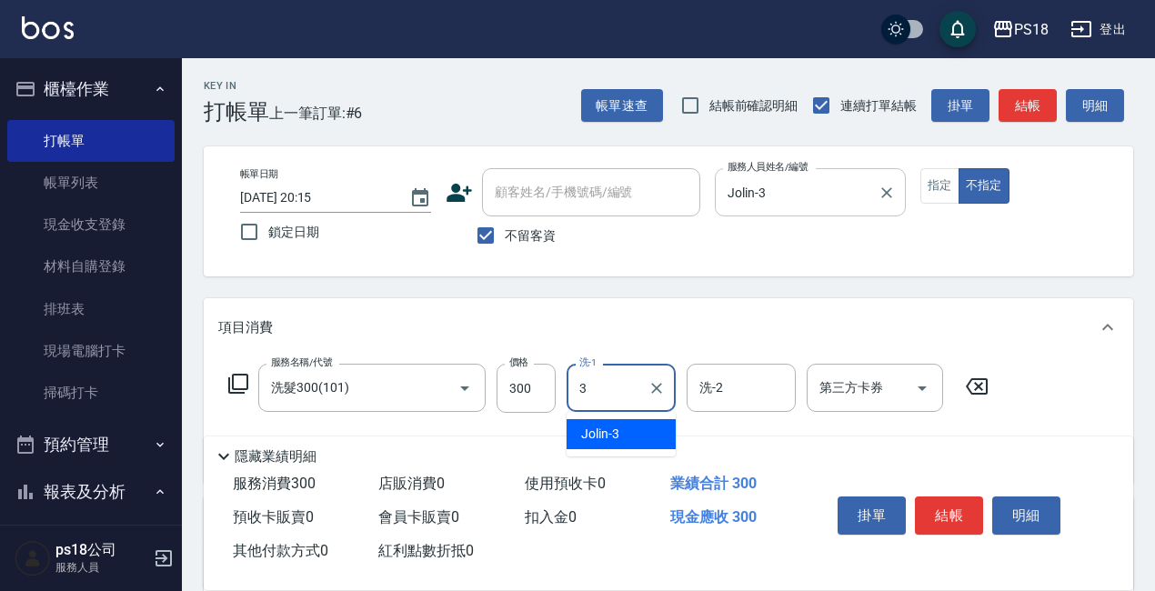
type input "Jolin-3"
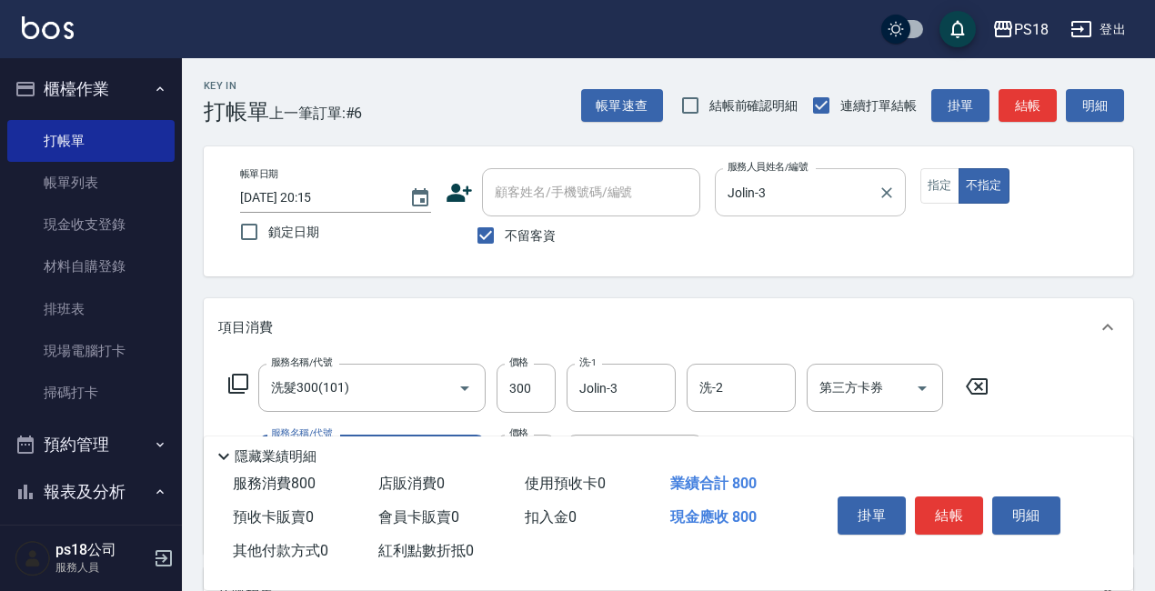
type input "單剪500(302)"
type input "500"
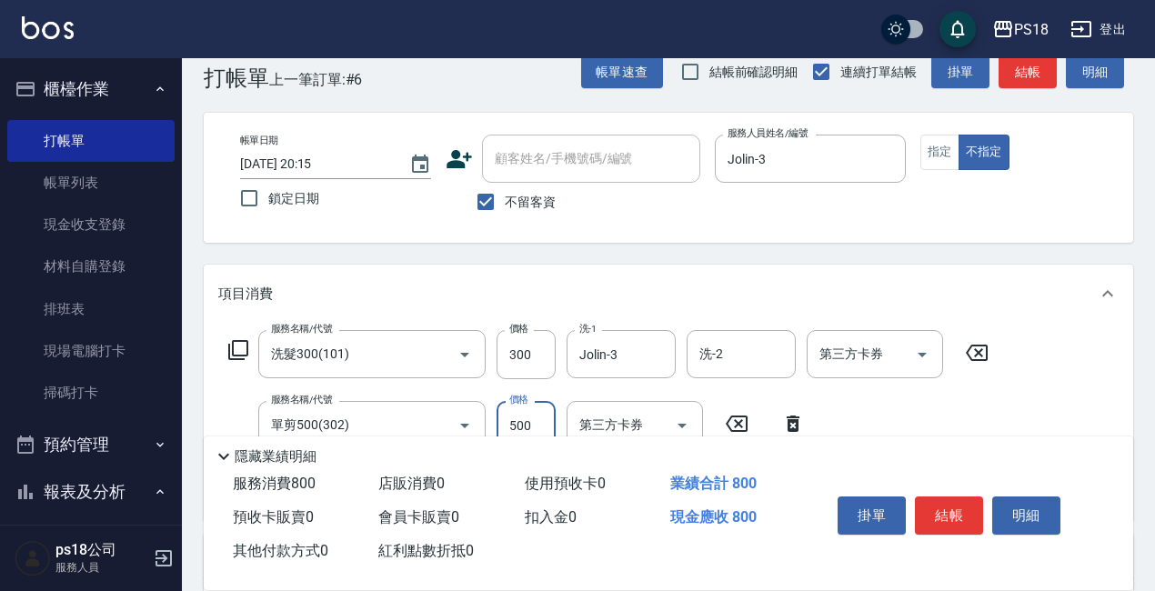
scroll to position [91, 0]
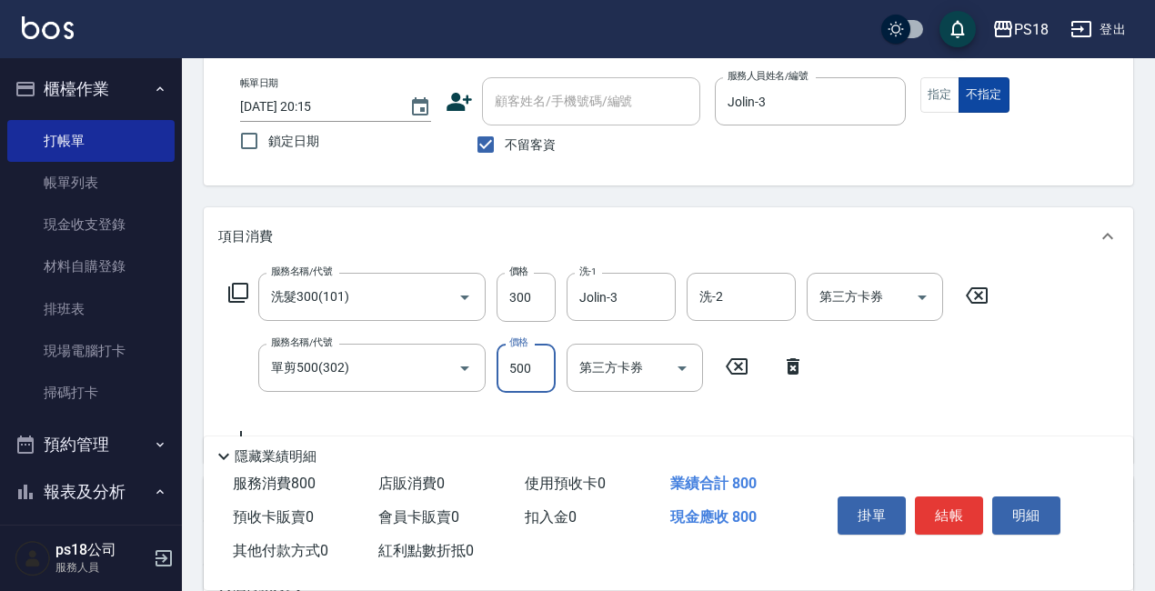
click at [943, 92] on button "指定" at bounding box center [939, 94] width 39 height 35
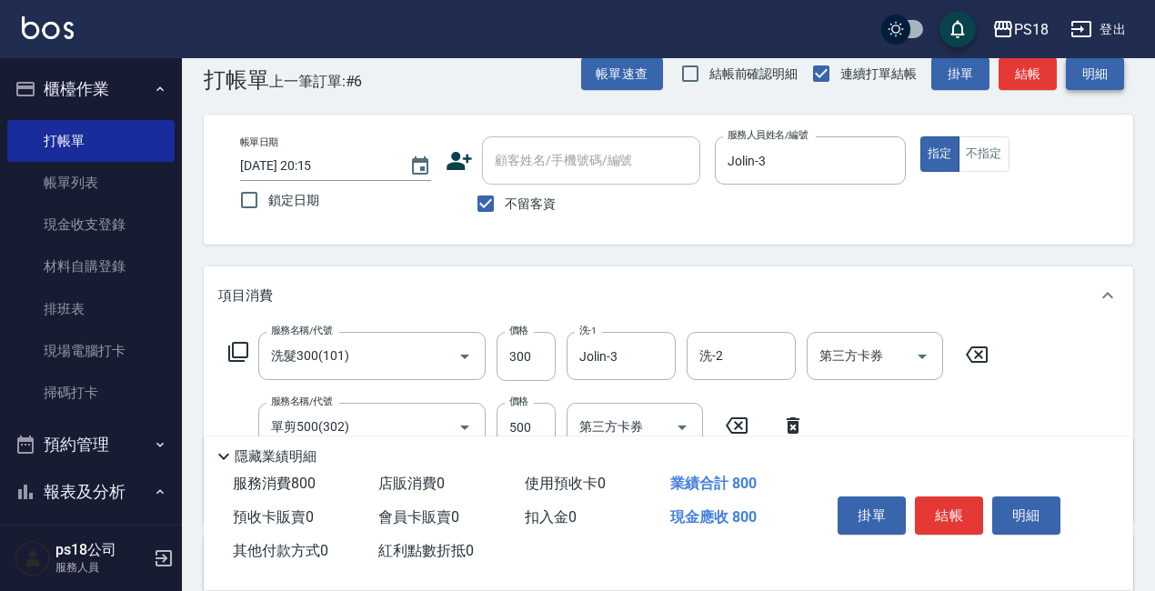
scroll to position [0, 0]
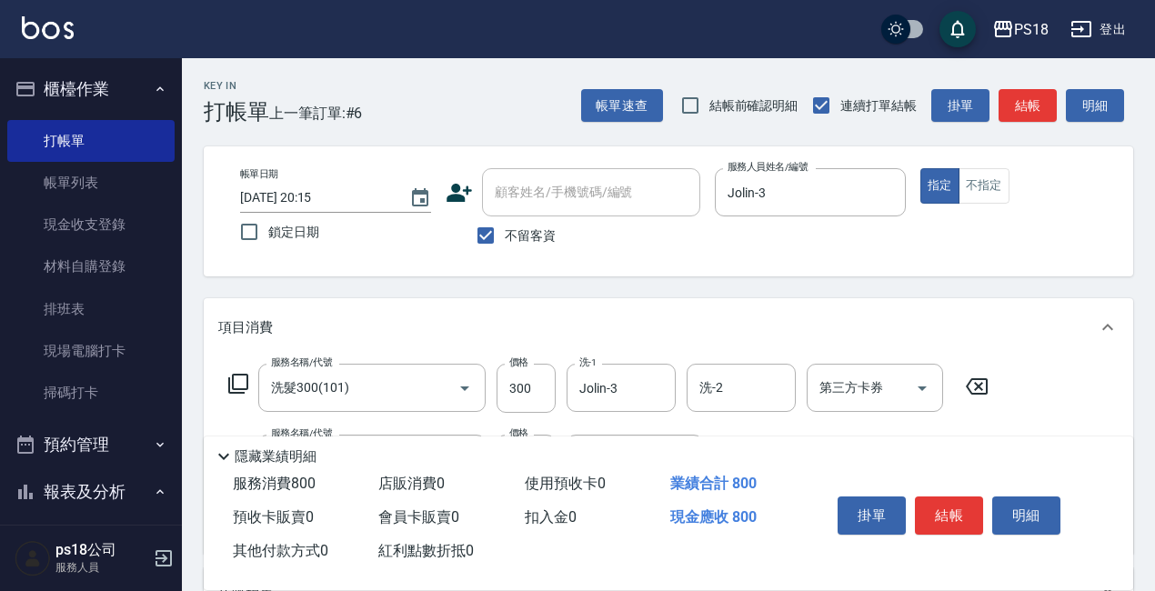
click at [1041, 110] on button "結帳" at bounding box center [1027, 106] width 58 height 34
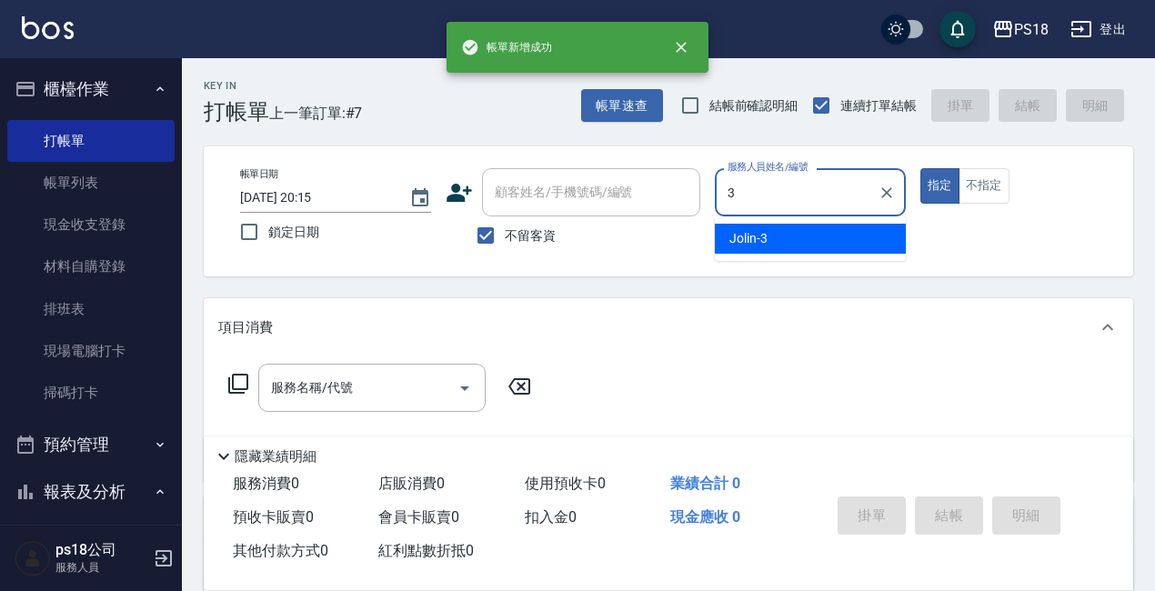
type input "Jolin-3"
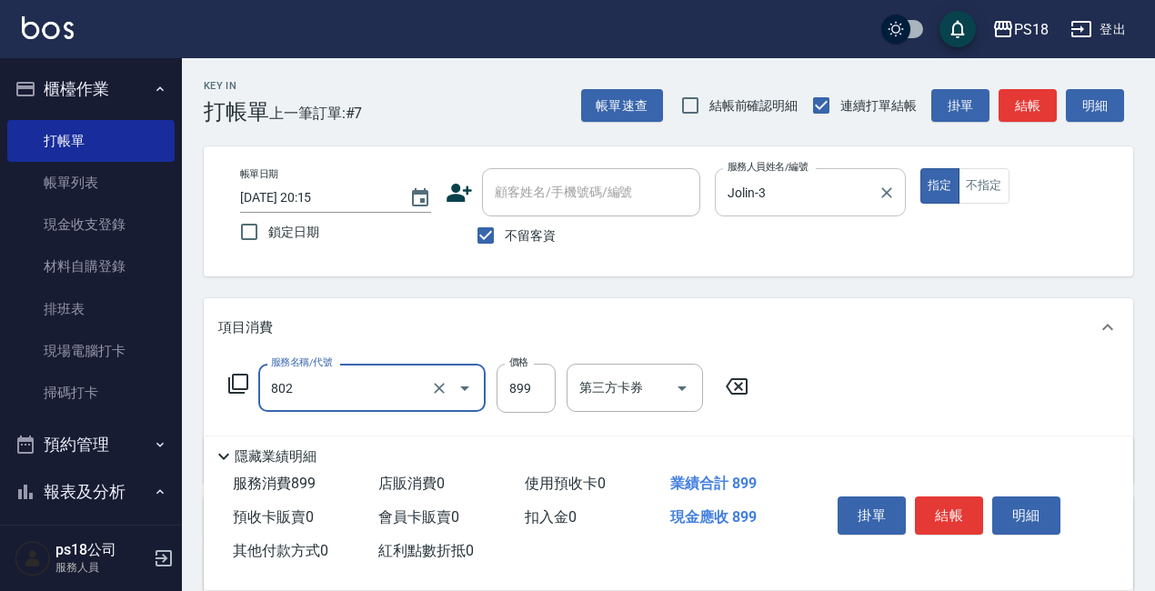
type input "舒壓洗899(802)"
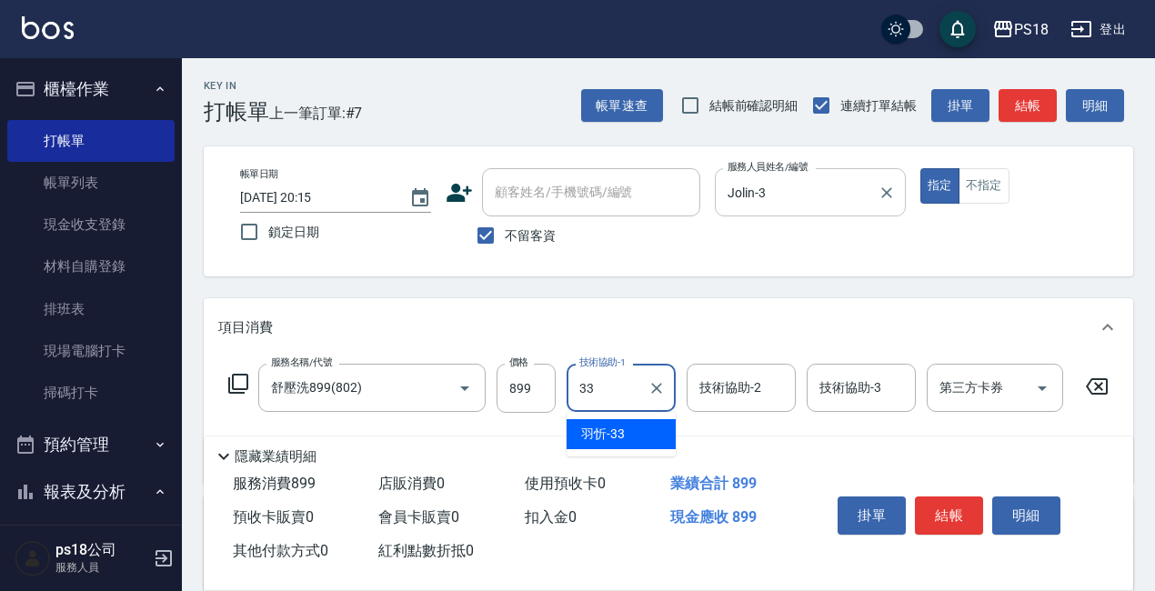
type input "[PERSON_NAME]-33"
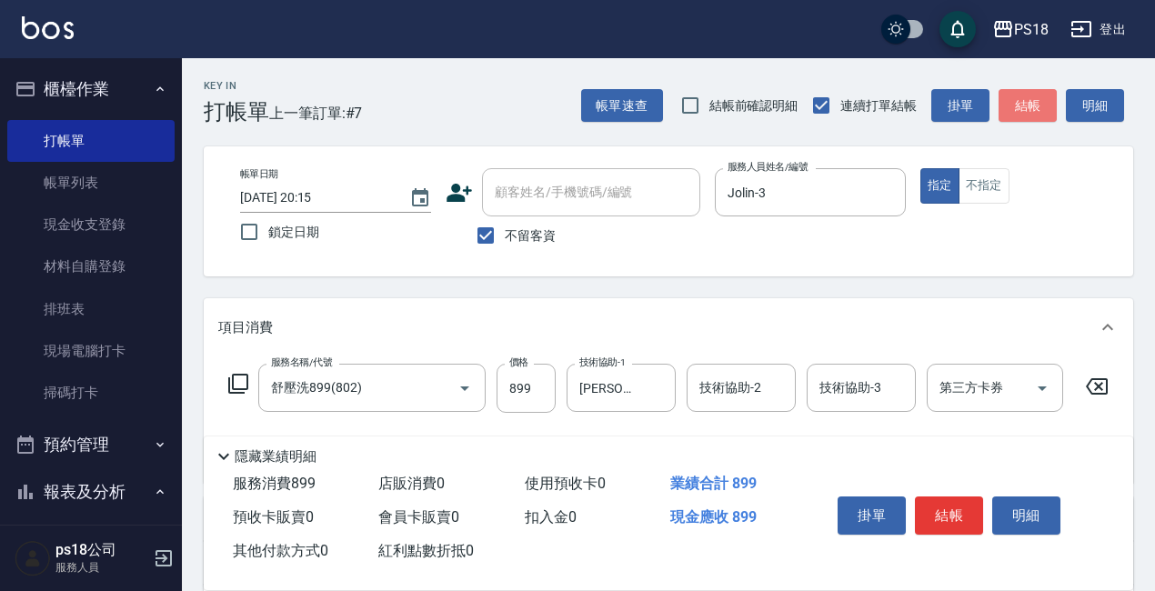
click at [1040, 120] on button "結帳" at bounding box center [1027, 106] width 58 height 34
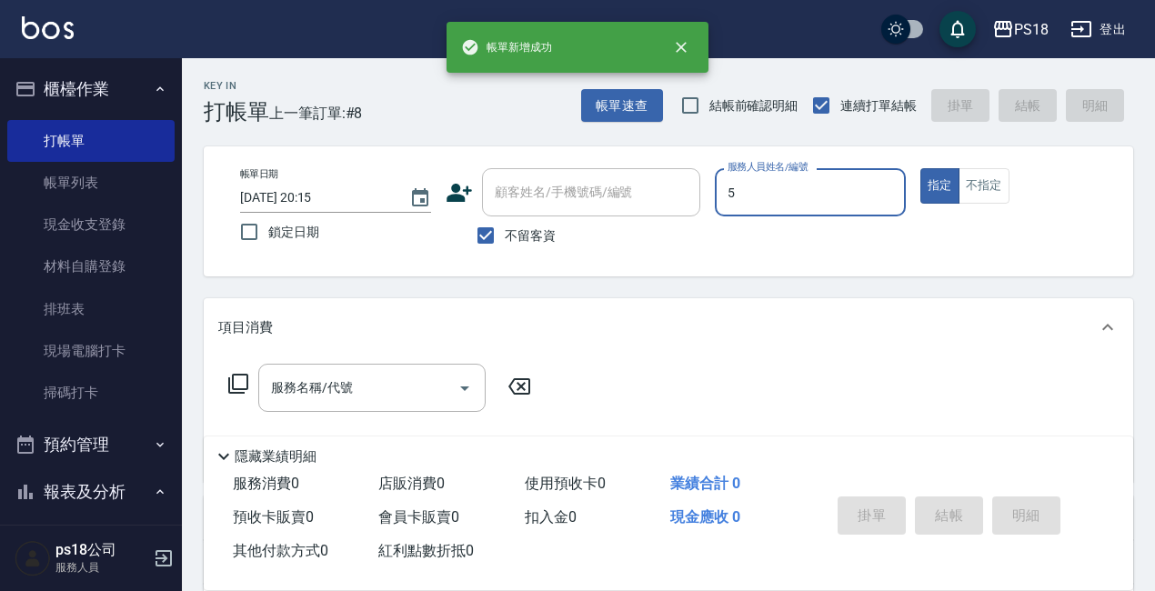
type input "怡諠-5"
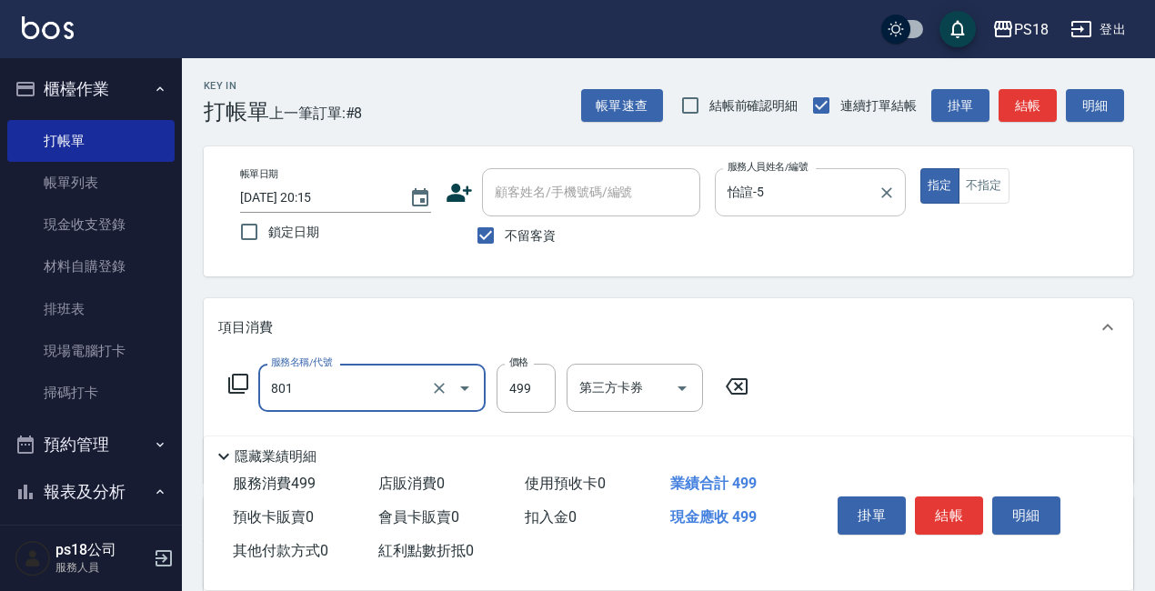
type input "舒壓洗499(801)"
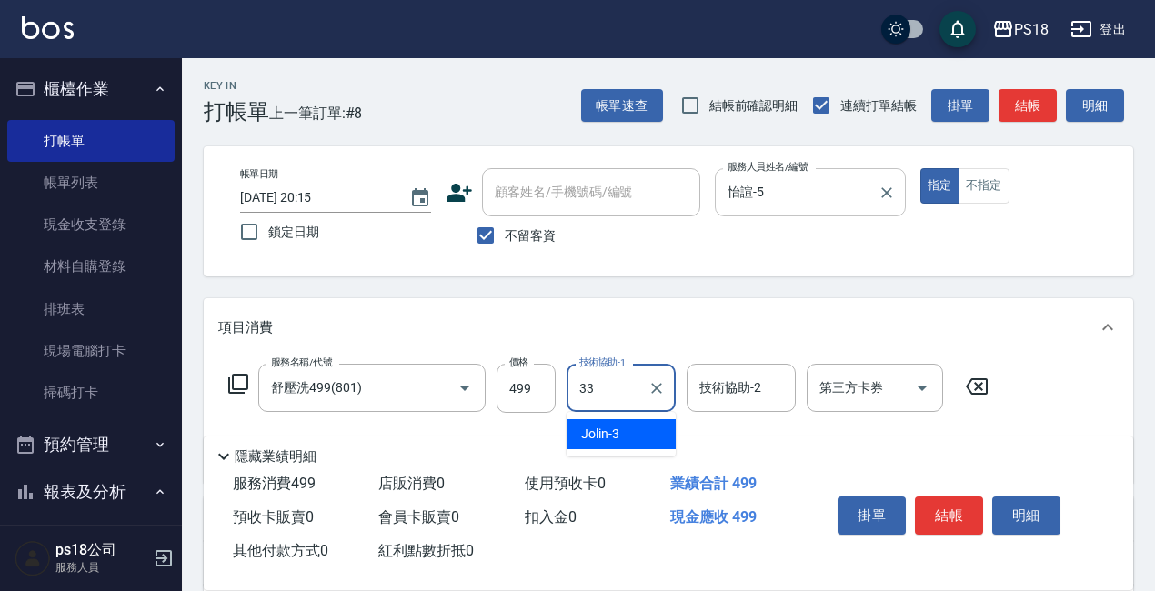
type input "[PERSON_NAME]-33"
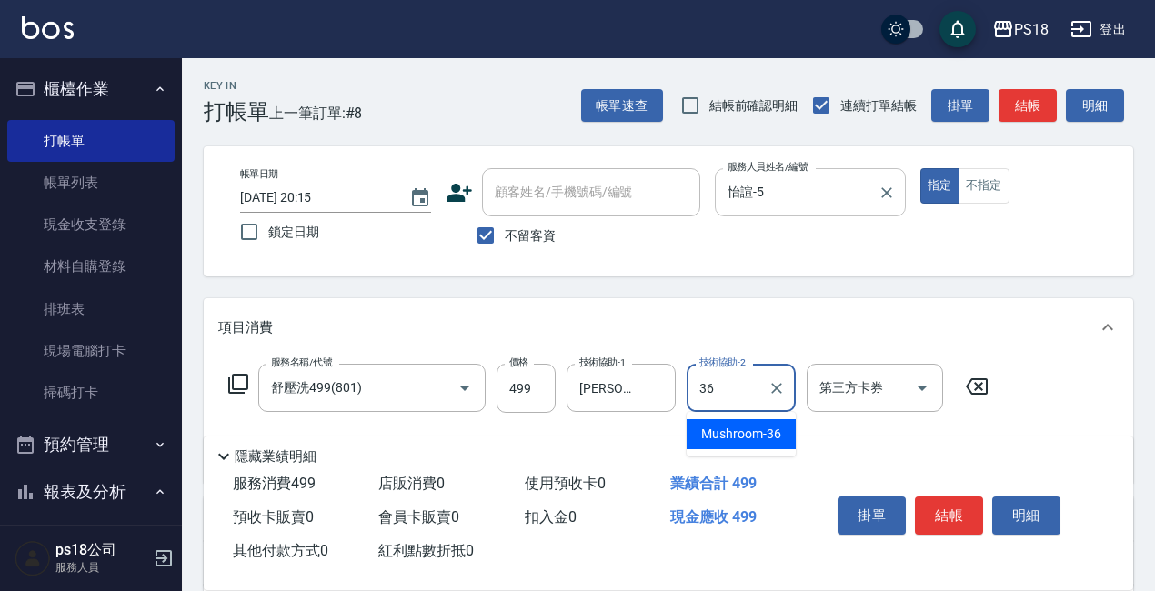
type input "Mushroom-36"
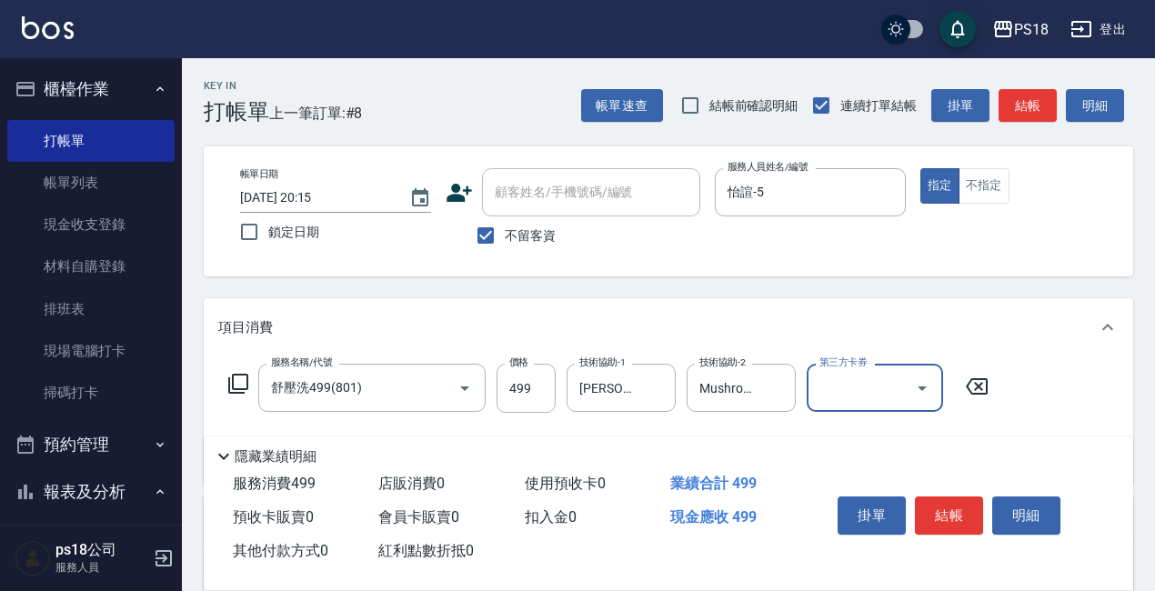
click at [994, 235] on div "帳單日期 [DATE] 20:15 鎖定日期 顧客姓名/手機號碼/編號 顧客姓名/手機號碼/編號 不留客資 服務人員姓名/編號 [PERSON_NAME]諠-…" at bounding box center [667, 211] width 885 height 86
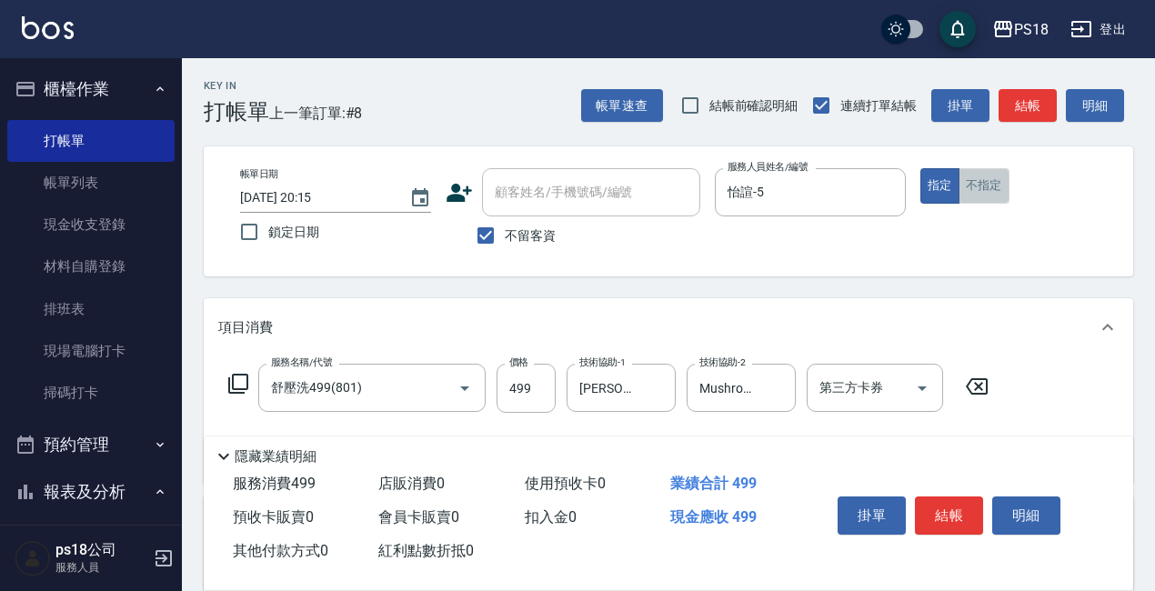
click at [980, 181] on button "不指定" at bounding box center [983, 185] width 51 height 35
click at [1026, 115] on button "結帳" at bounding box center [1027, 106] width 58 height 34
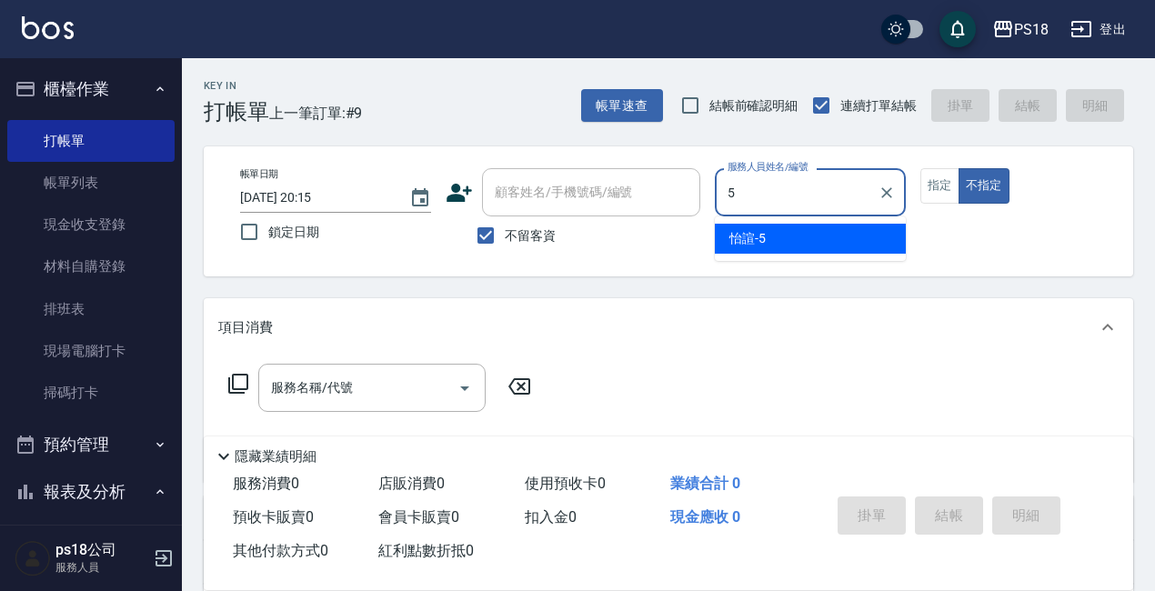
type input "怡諠-5"
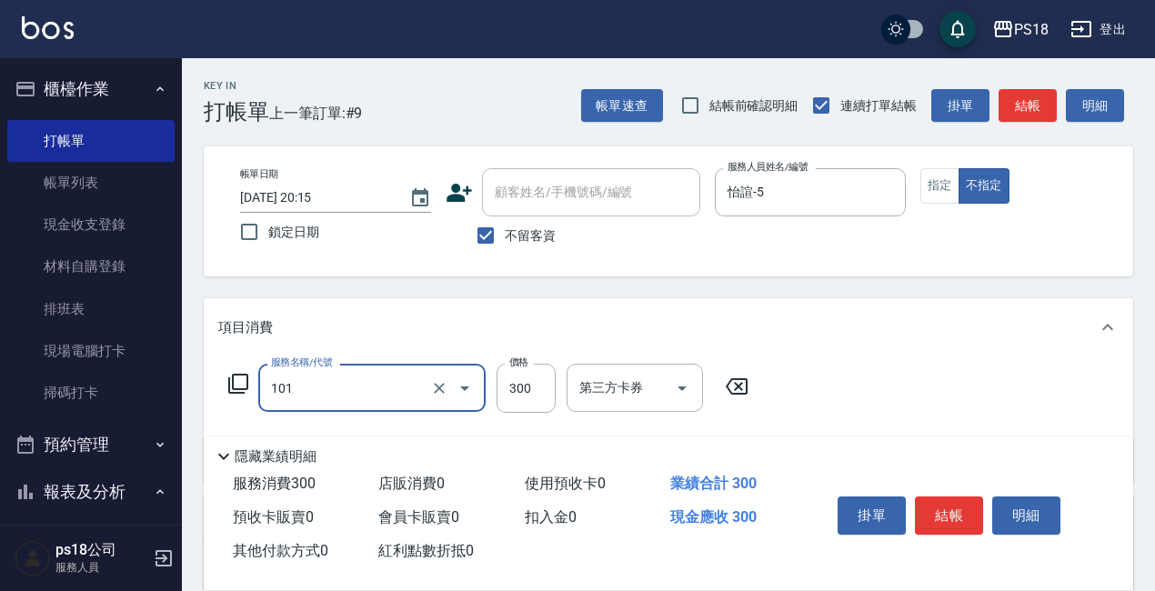
type input "洗髮300(101)"
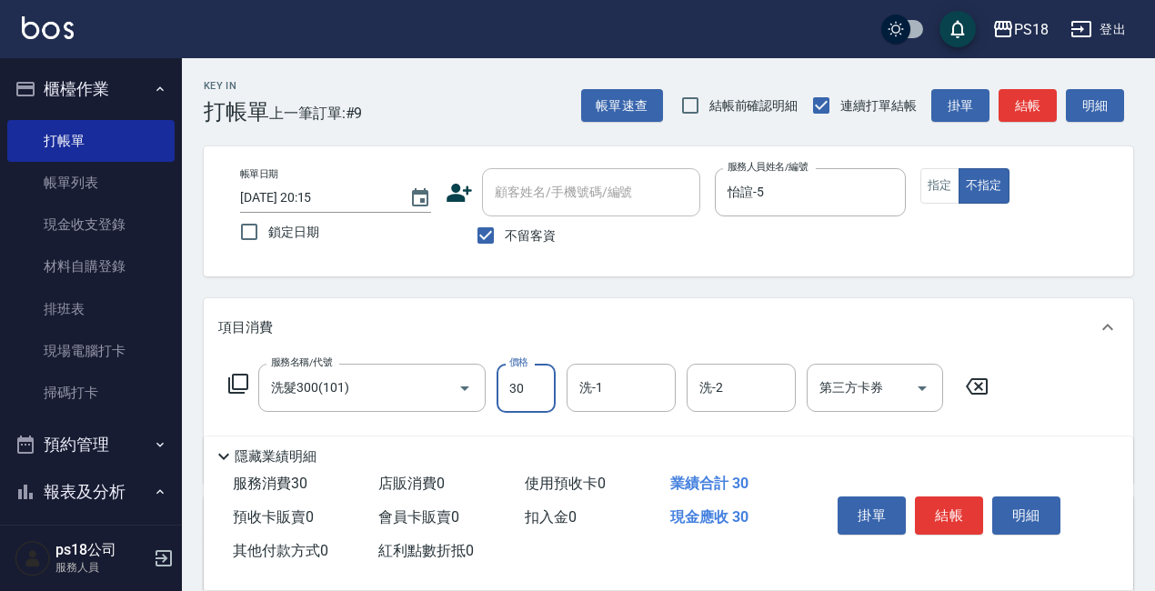
type input "300"
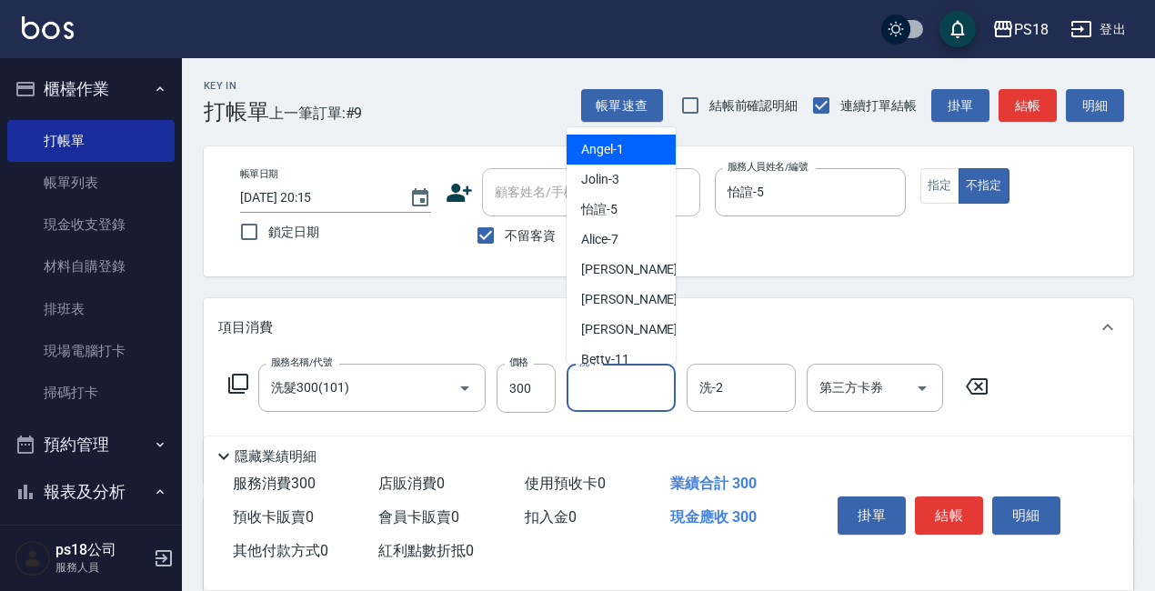
drag, startPoint x: 651, startPoint y: 390, endPoint x: 675, endPoint y: 385, distance: 25.0
click at [651, 388] on input "洗-1" at bounding box center [621, 388] width 93 height 32
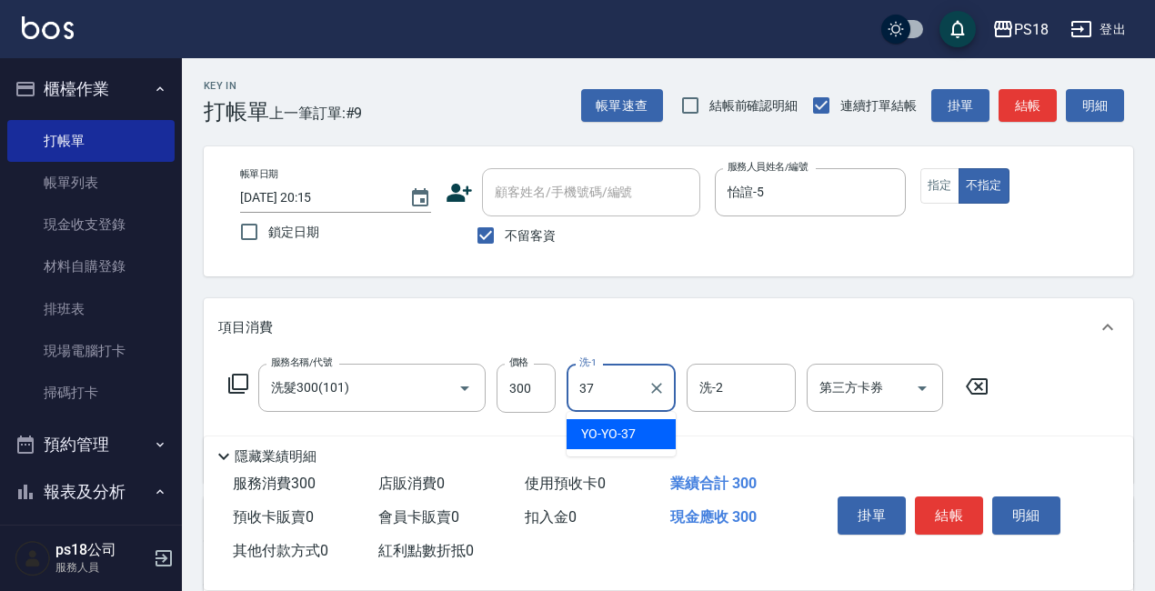
type input "YO-YO-37"
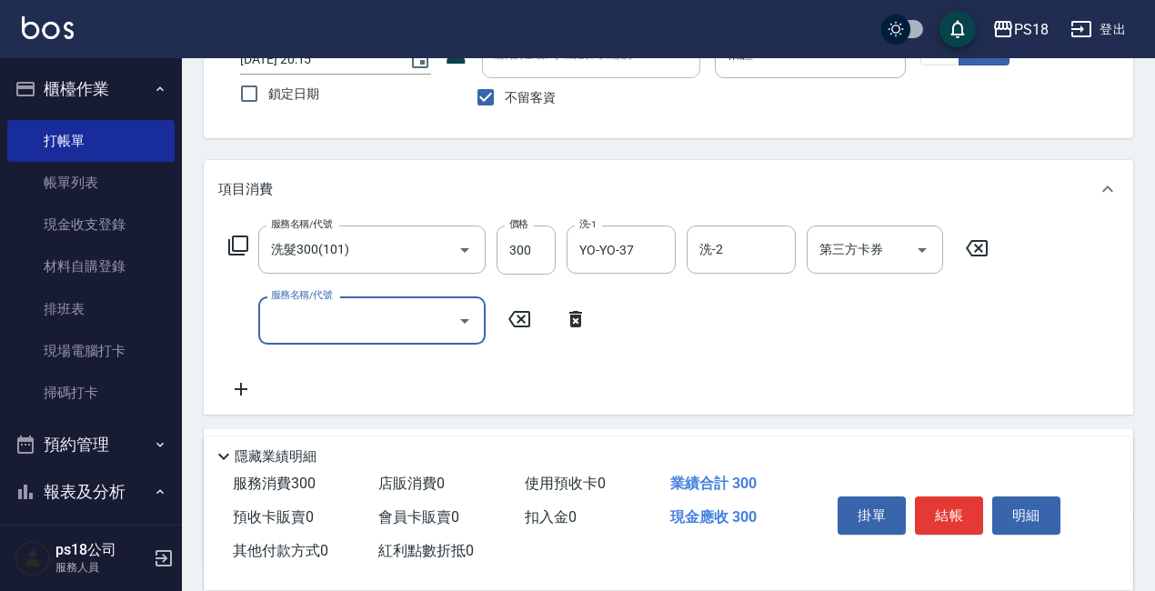
scroll to position [182, 0]
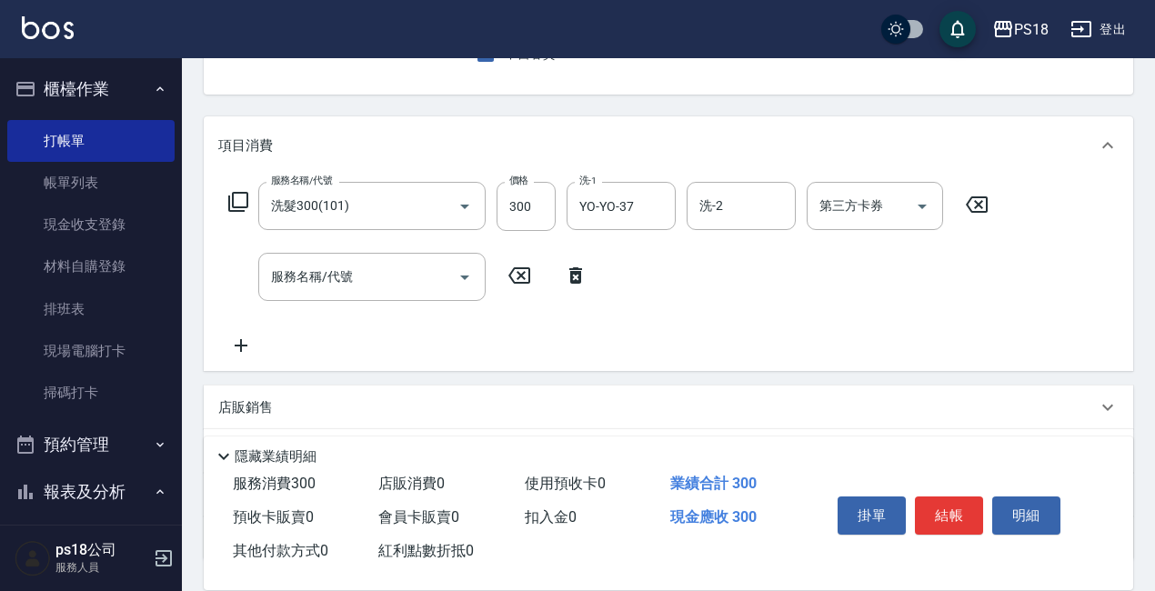
click at [271, 401] on div "店販銷售" at bounding box center [657, 407] width 878 height 19
type input "YO-YO-37"
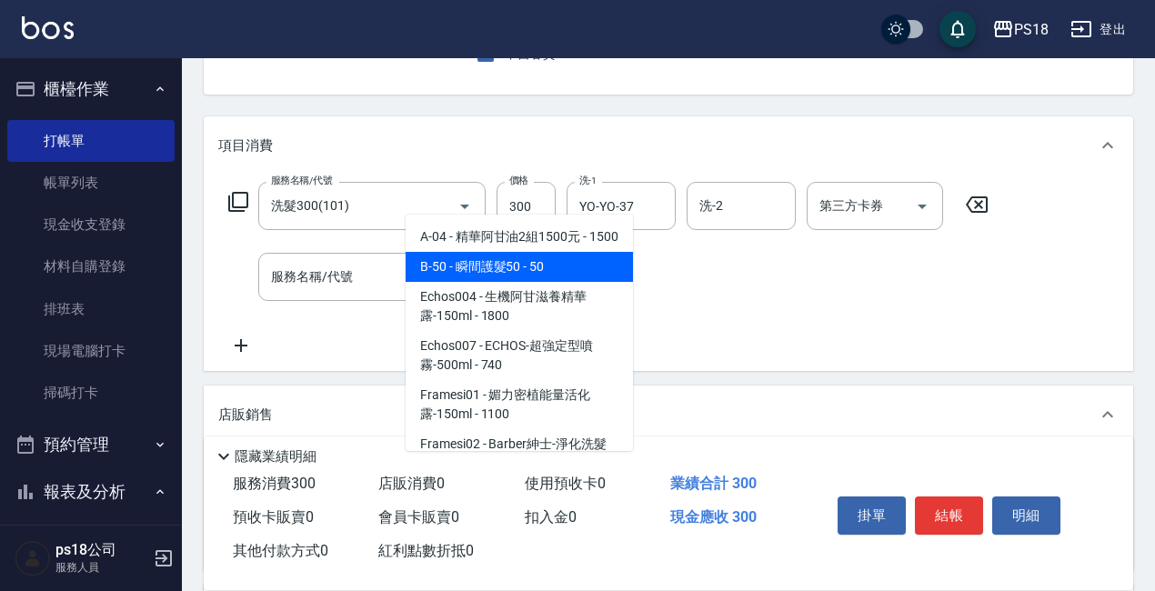
type input "瞬間護髮50"
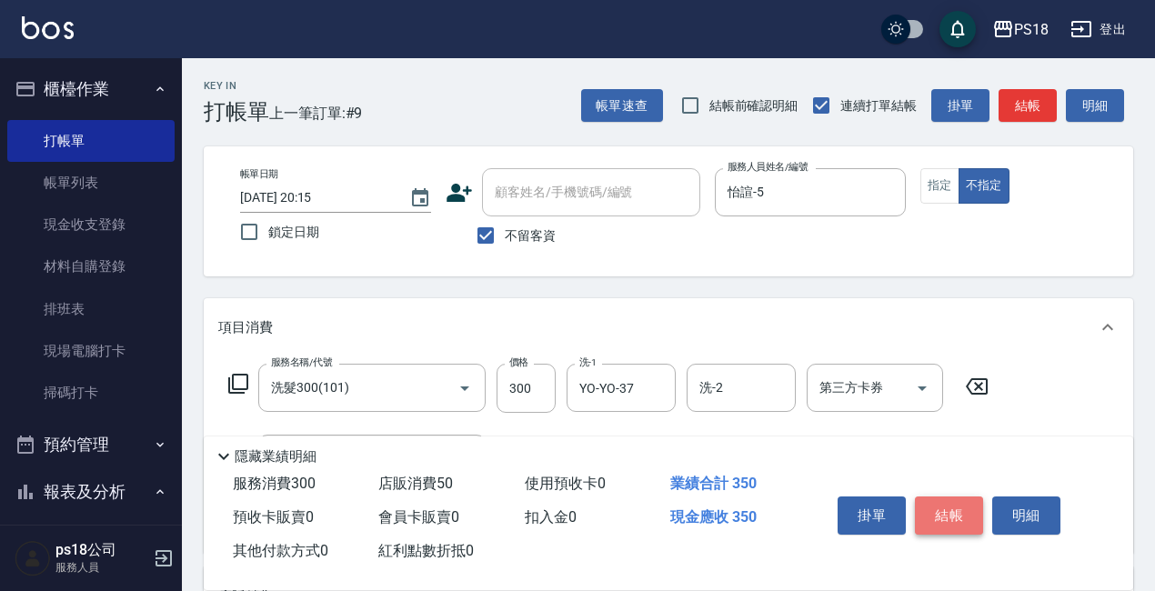
click at [942, 506] on button "結帳" at bounding box center [949, 515] width 68 height 38
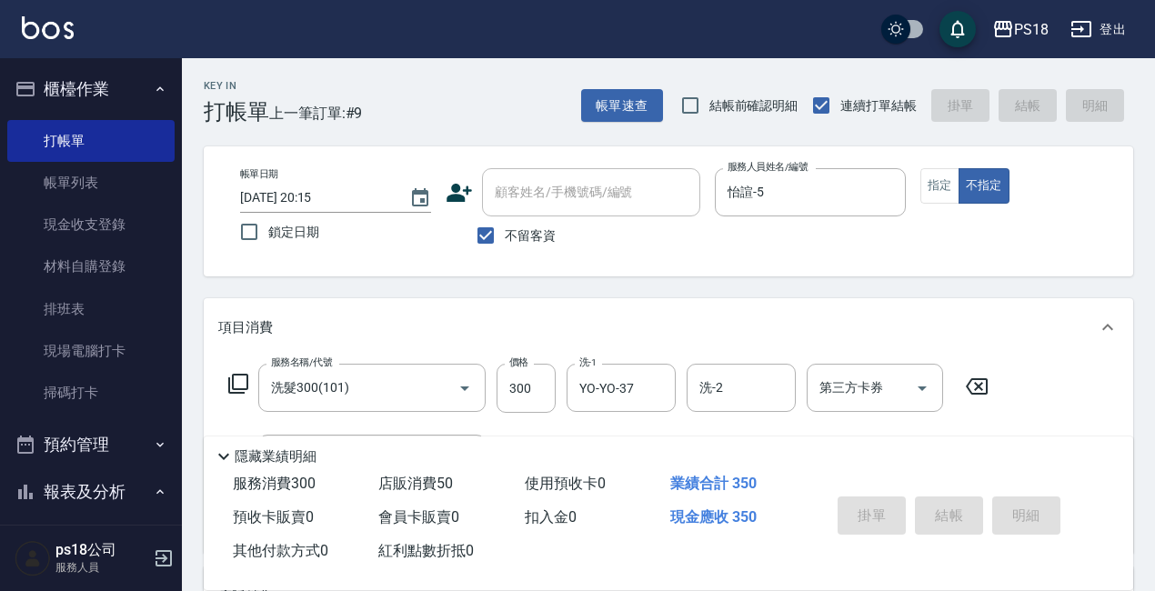
type input "[DATE] 20:16"
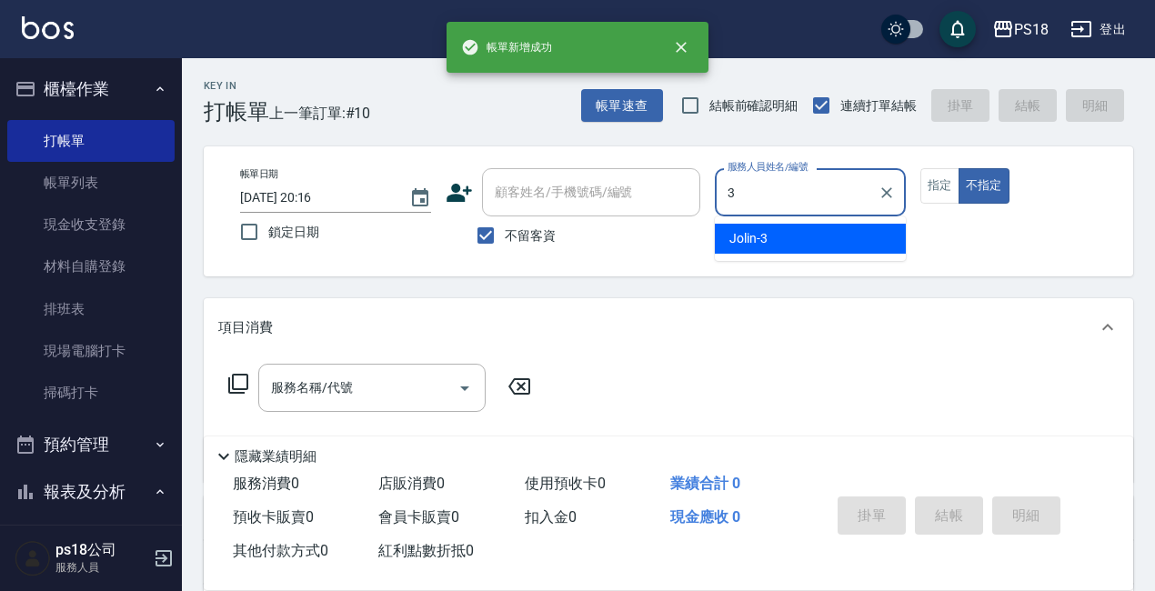
type input "Jolin-3"
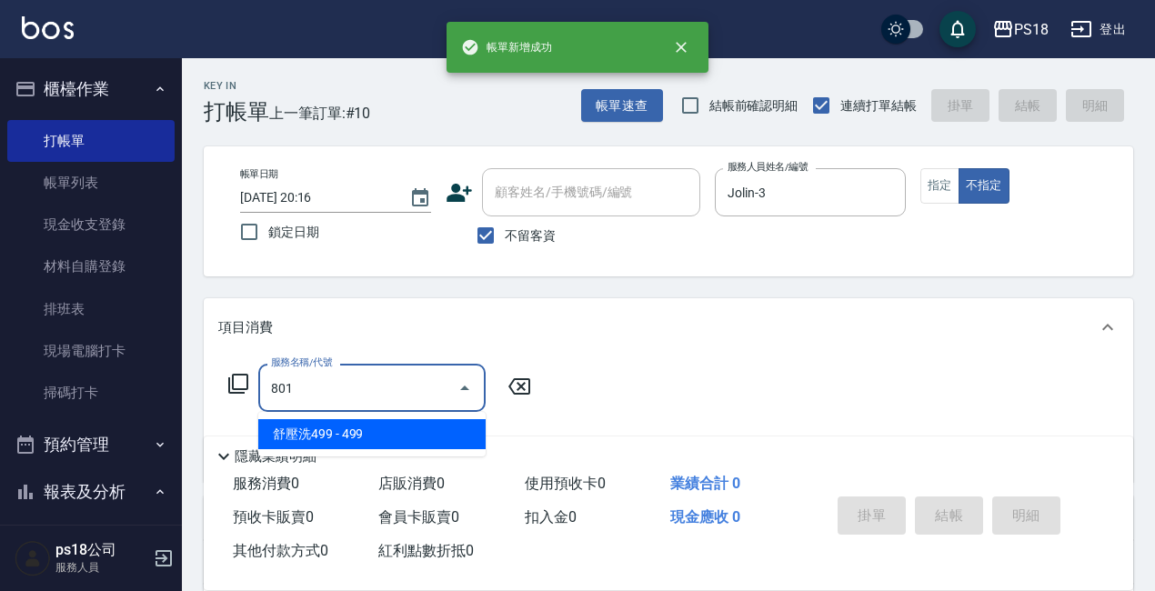
type input "舒壓洗499(801)"
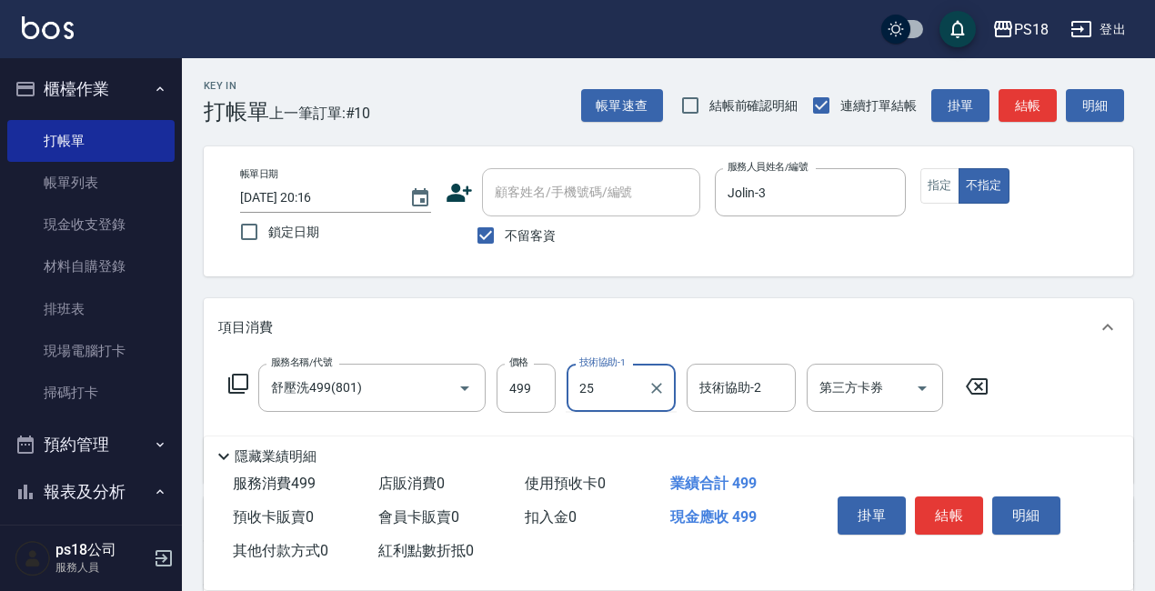
type input "小卉-25"
click at [1016, 104] on button "結帳" at bounding box center [1027, 106] width 58 height 34
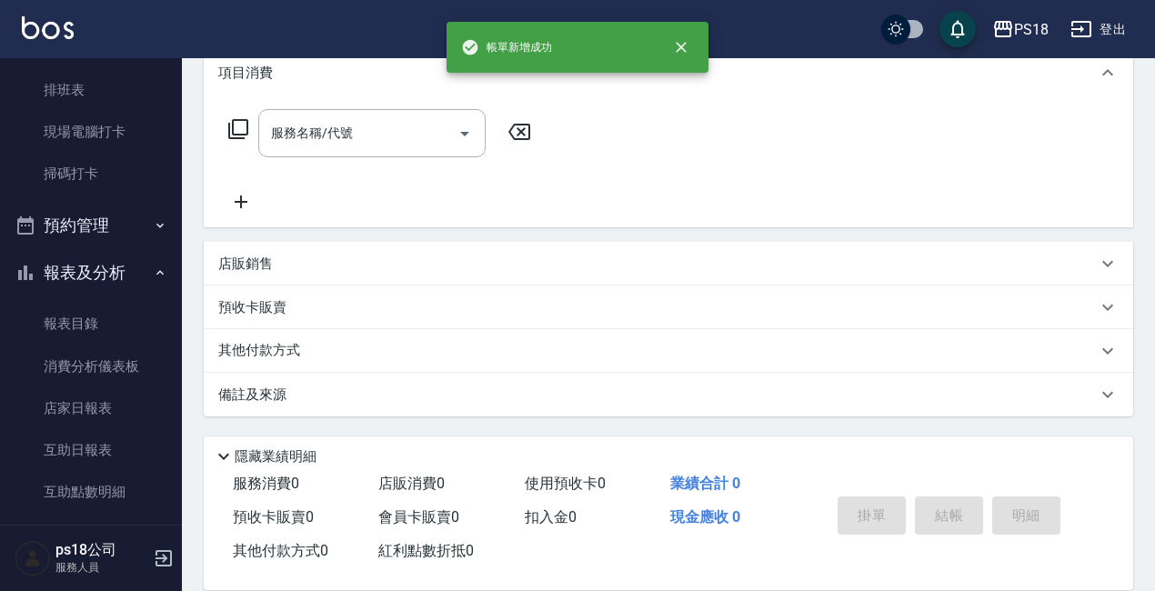
scroll to position [462, 0]
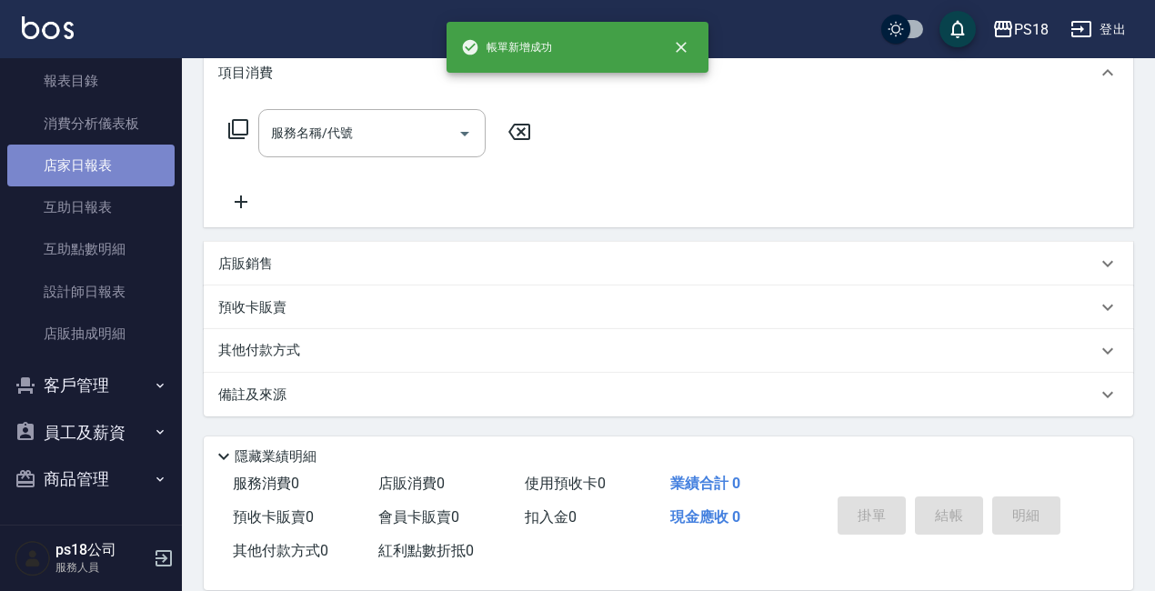
click at [95, 160] on link "店家日報表" at bounding box center [90, 166] width 167 height 42
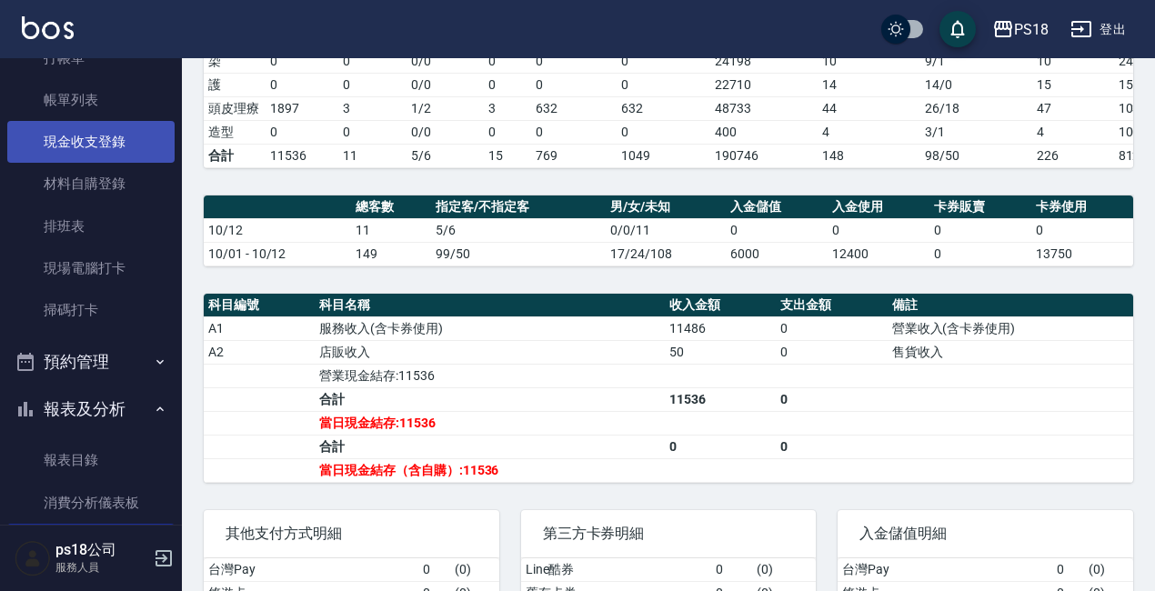
scroll to position [7, 0]
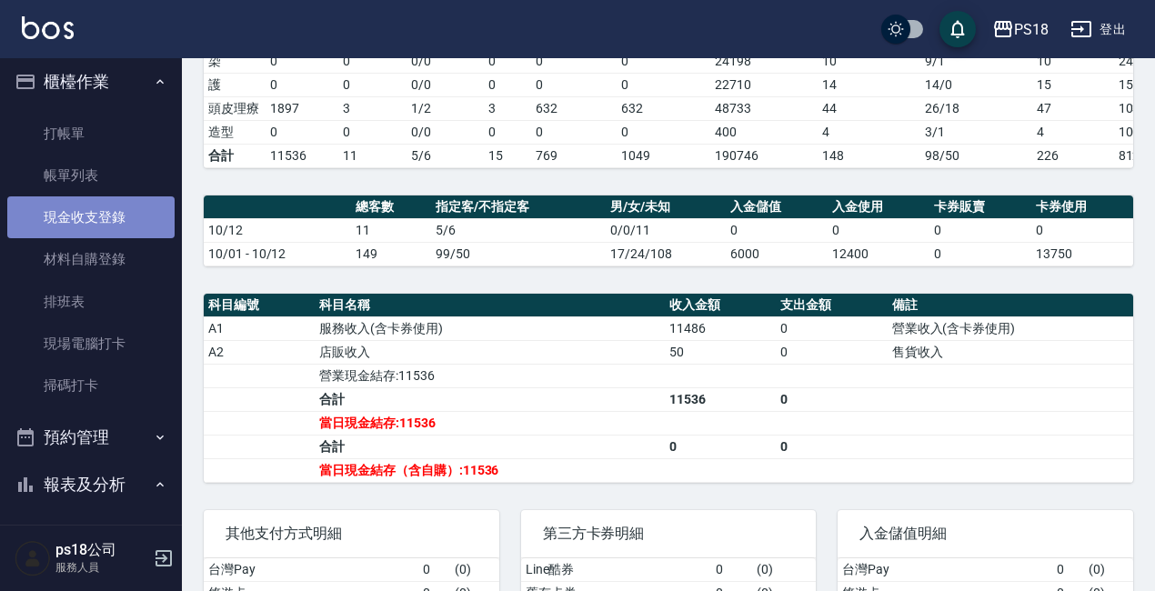
click at [131, 230] on link "現金收支登錄" at bounding box center [90, 217] width 167 height 42
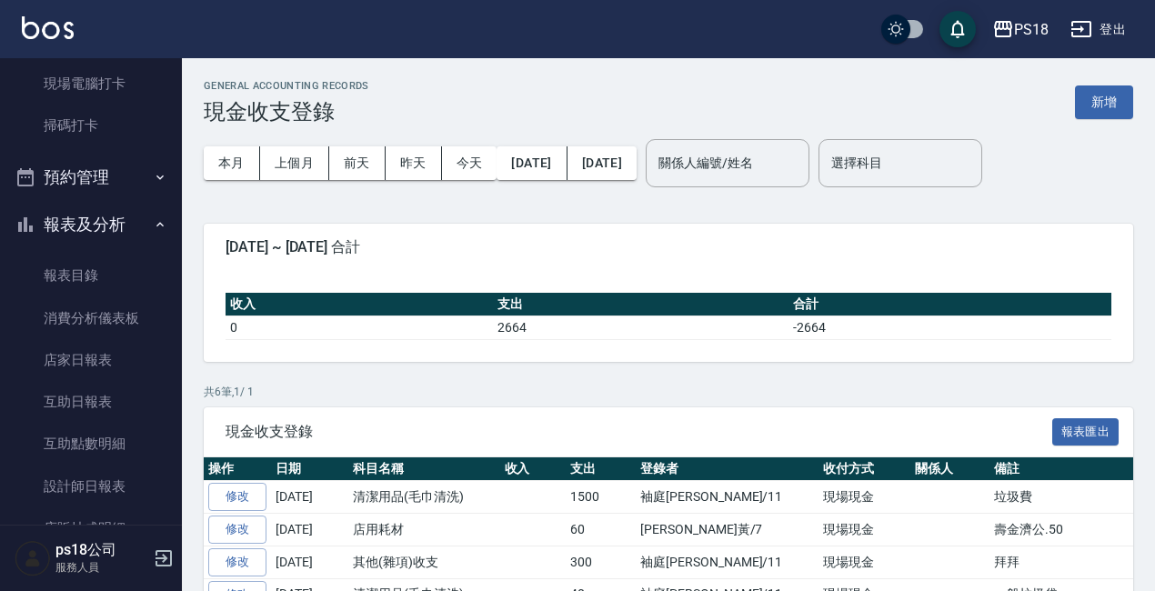
scroll to position [280, 0]
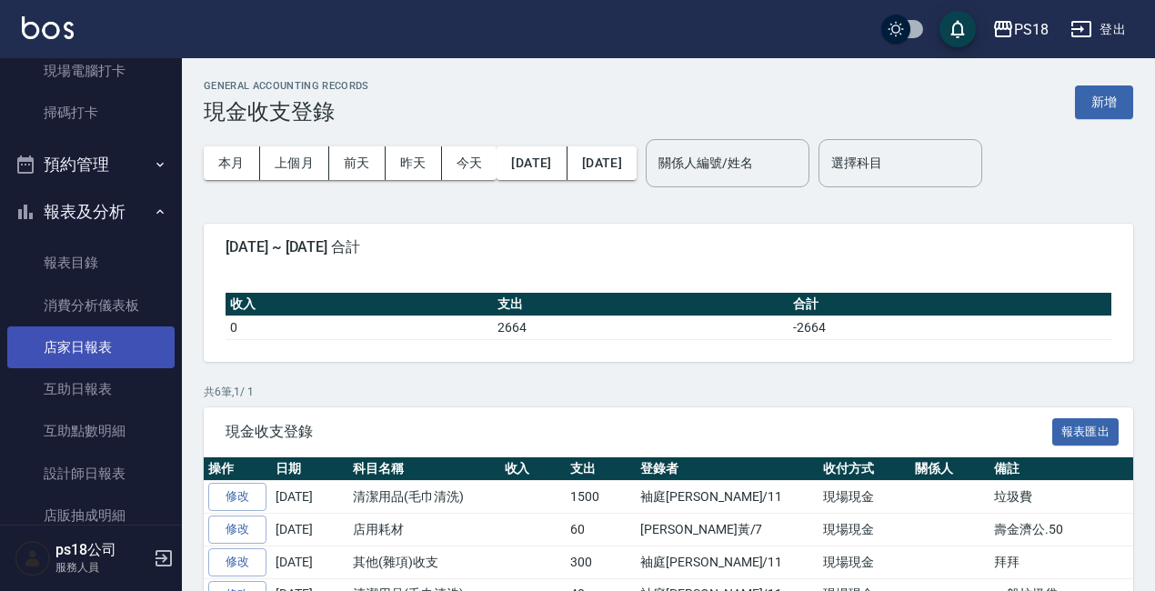
drag, startPoint x: 103, startPoint y: 348, endPoint x: 90, endPoint y: 345, distance: 13.2
click at [100, 347] on link "店家日報表" at bounding box center [90, 347] width 167 height 42
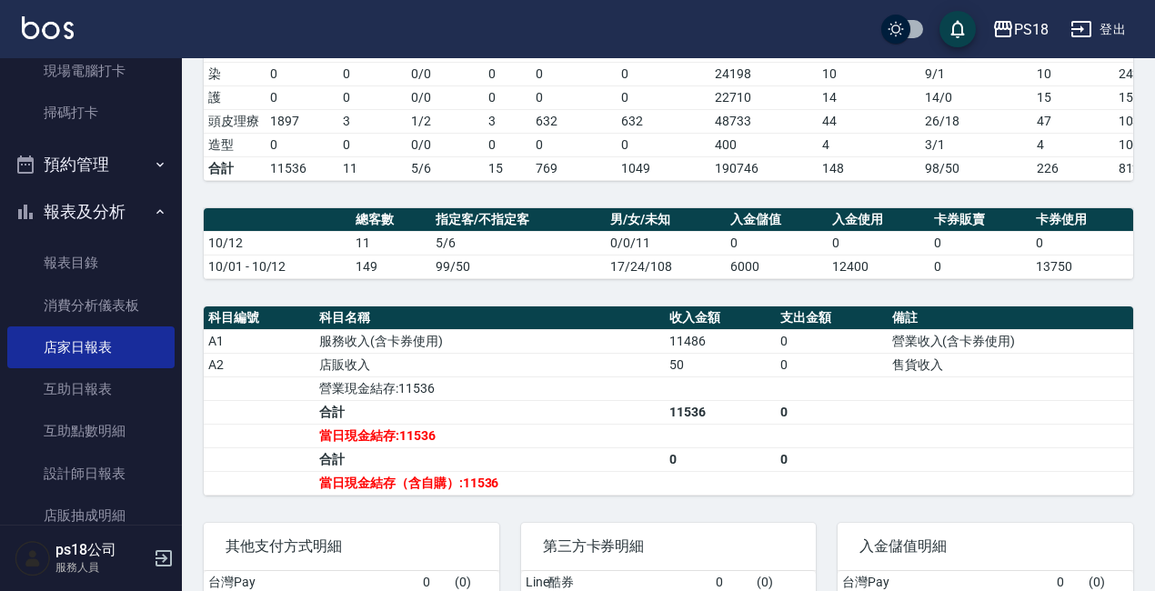
scroll to position [364, 0]
